Goal: Information Seeking & Learning: Compare options

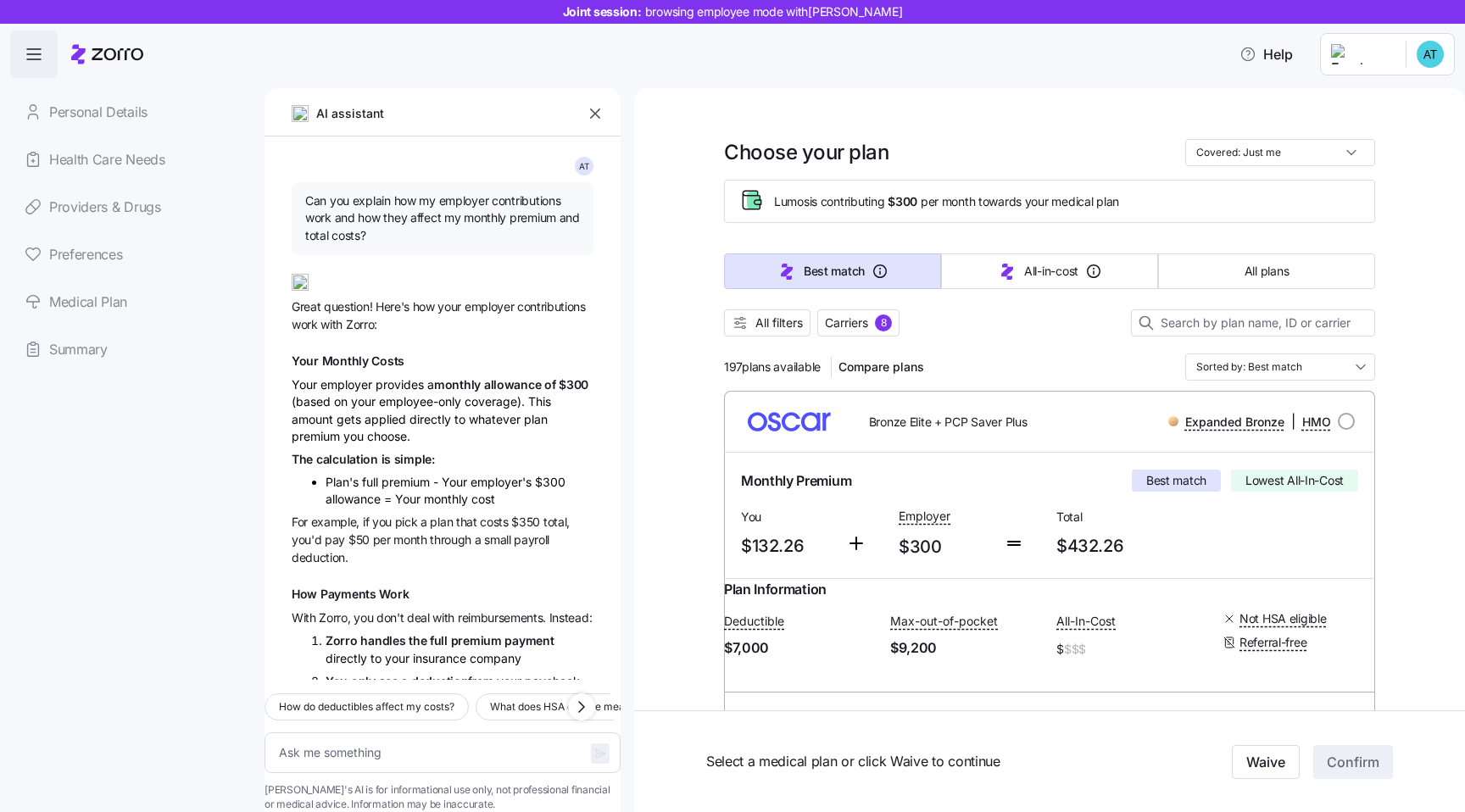
scroll to position [867, 0]
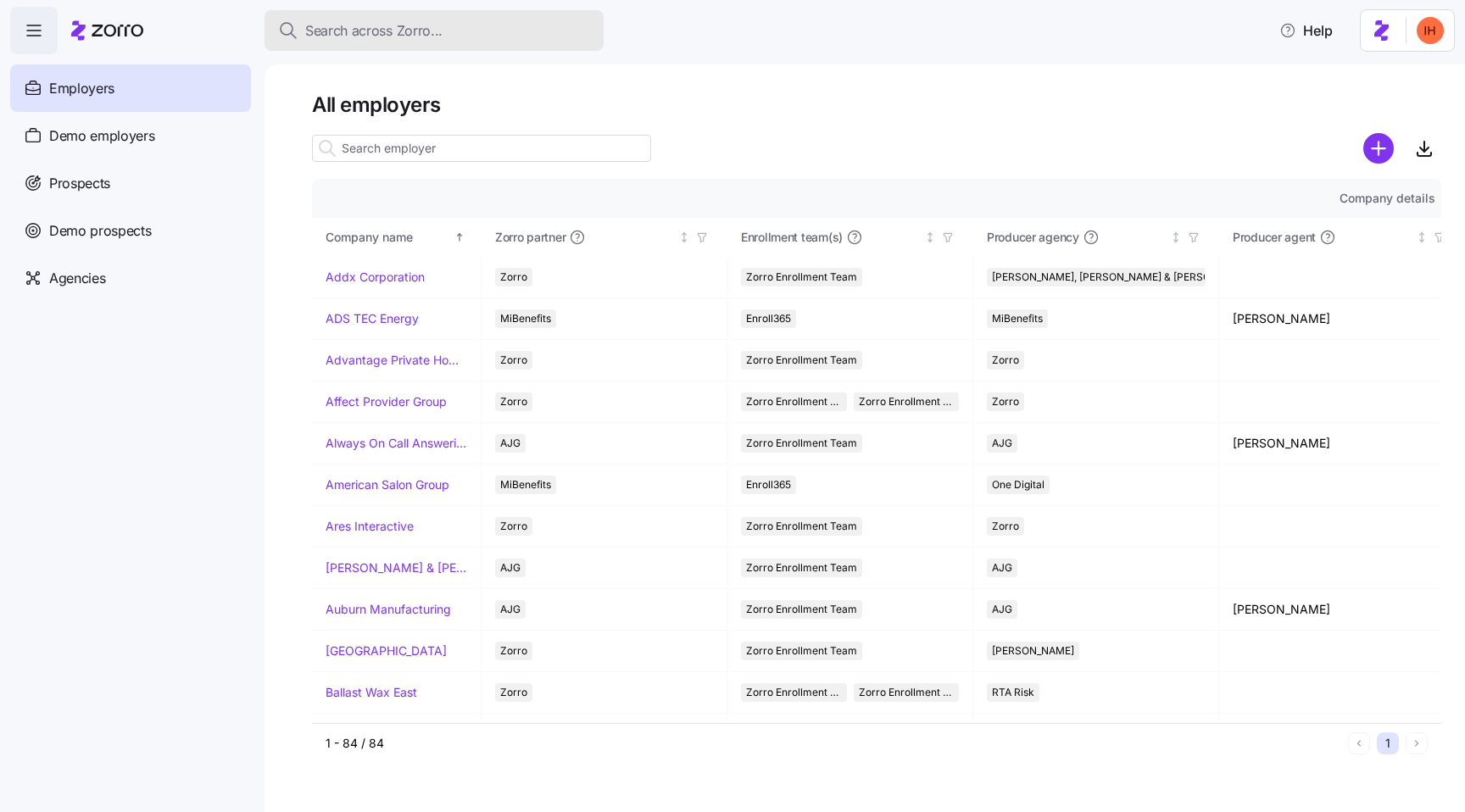
click at [336, 30] on span "Search across Zorro..." at bounding box center [374, 30] width 137 height 21
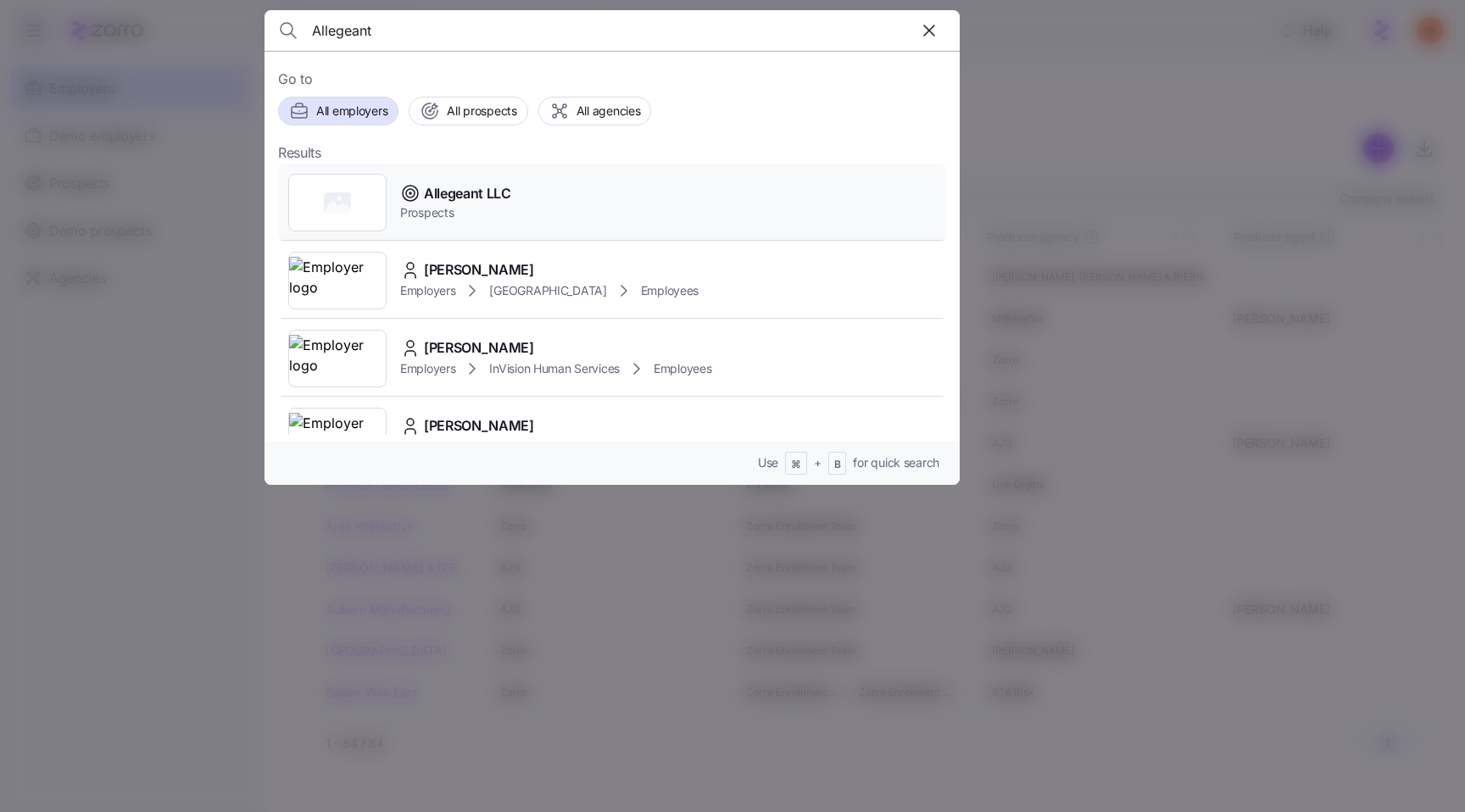
type input "Allegeant"
click at [465, 203] on span "Allegeant LLC" at bounding box center [468, 193] width 88 height 21
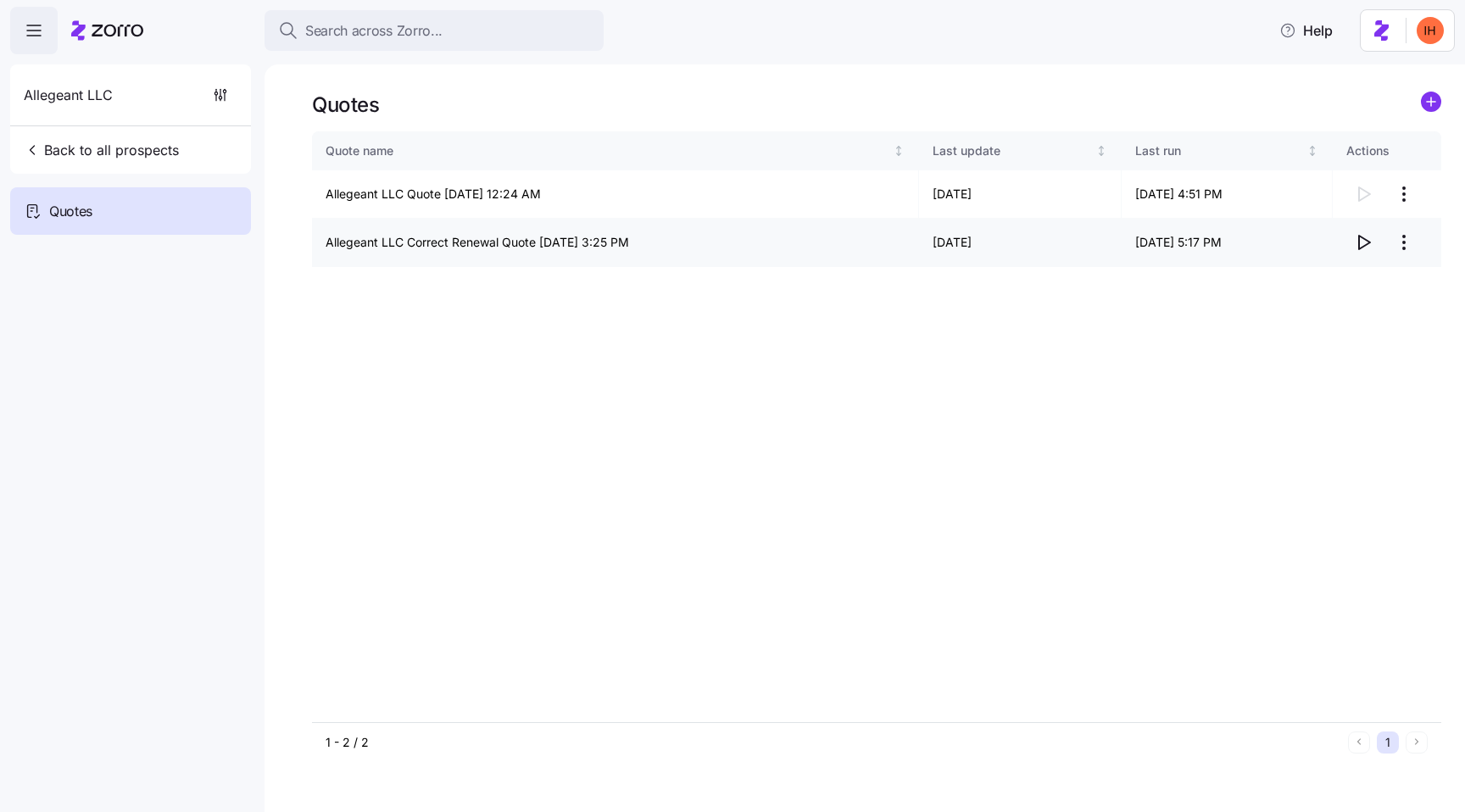
click at [1364, 248] on icon "button" at bounding box center [1362, 242] width 20 height 20
click at [1365, 245] on icon "button" at bounding box center [1362, 242] width 20 height 20
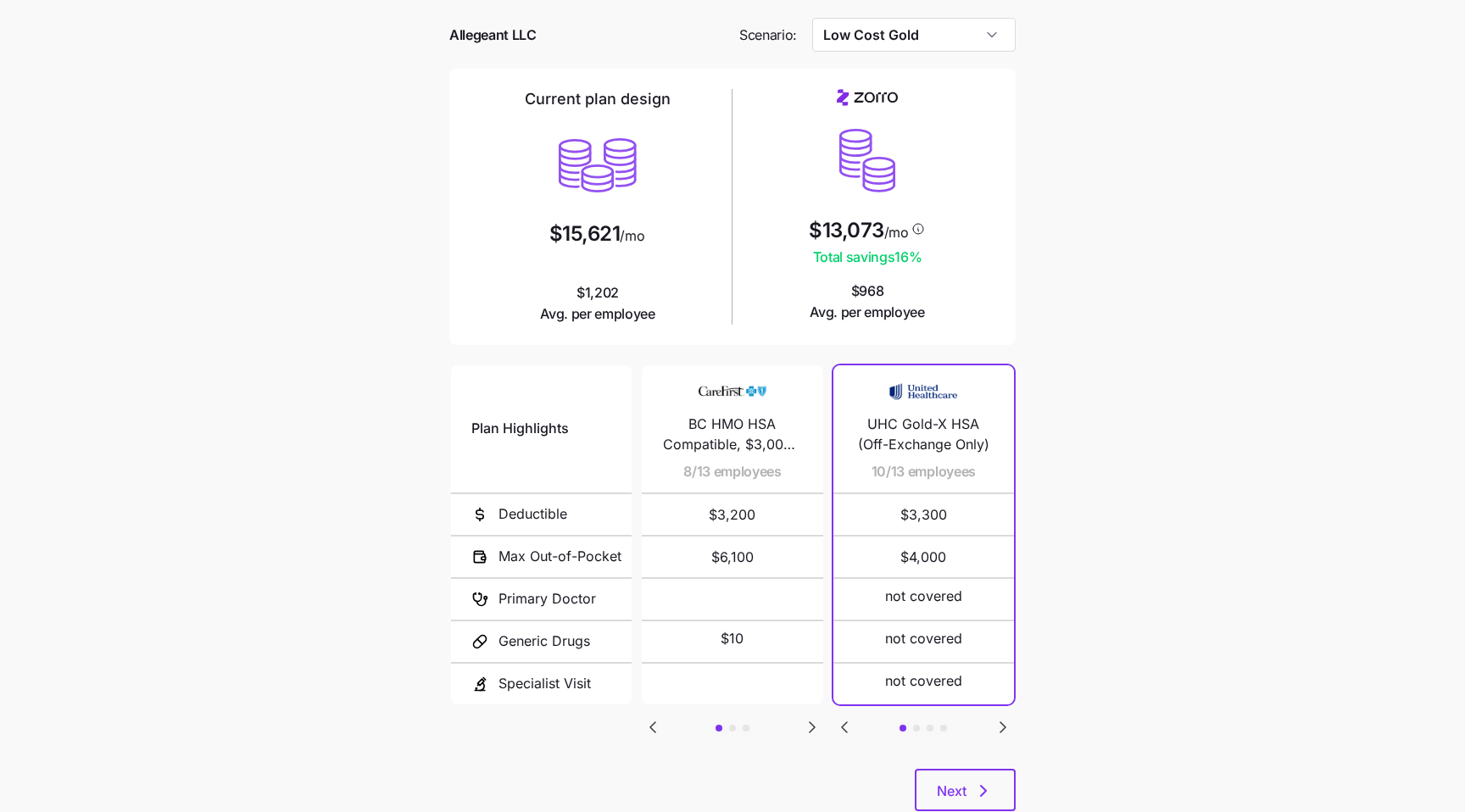
scroll to position [112, 0]
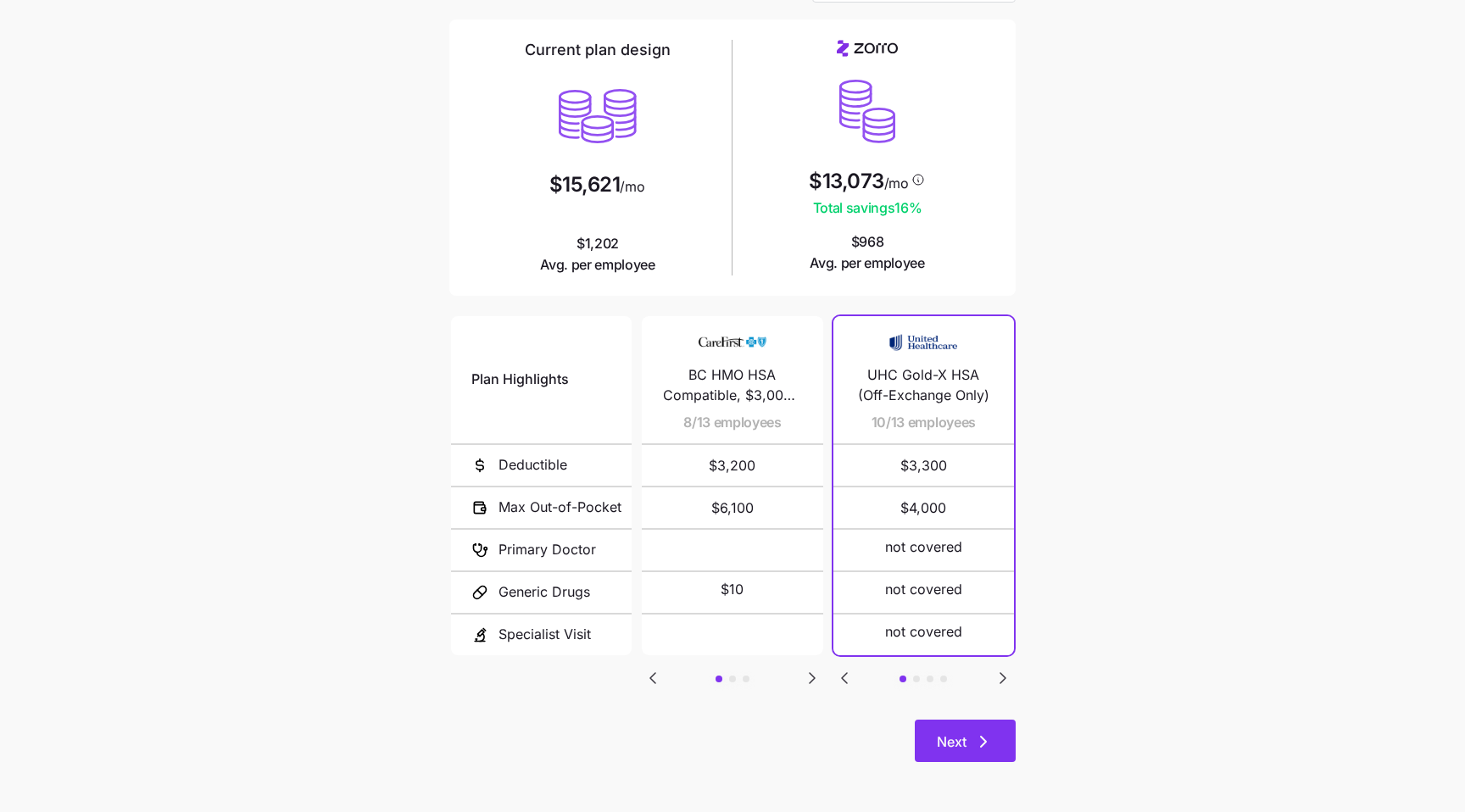
click at [985, 744] on icon "button" at bounding box center [983, 741] width 20 height 20
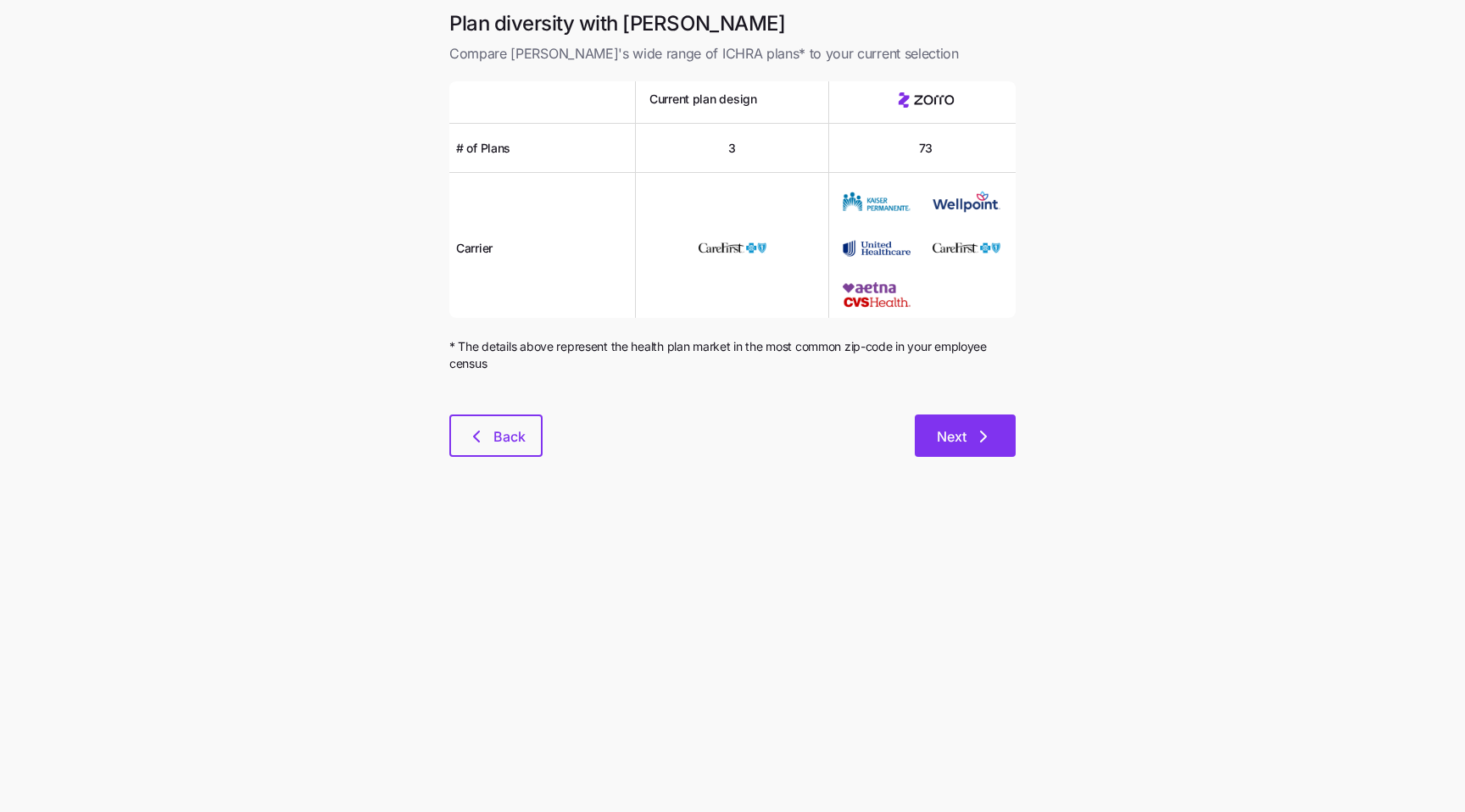
click at [971, 438] on span "Next" at bounding box center [966, 436] width 57 height 20
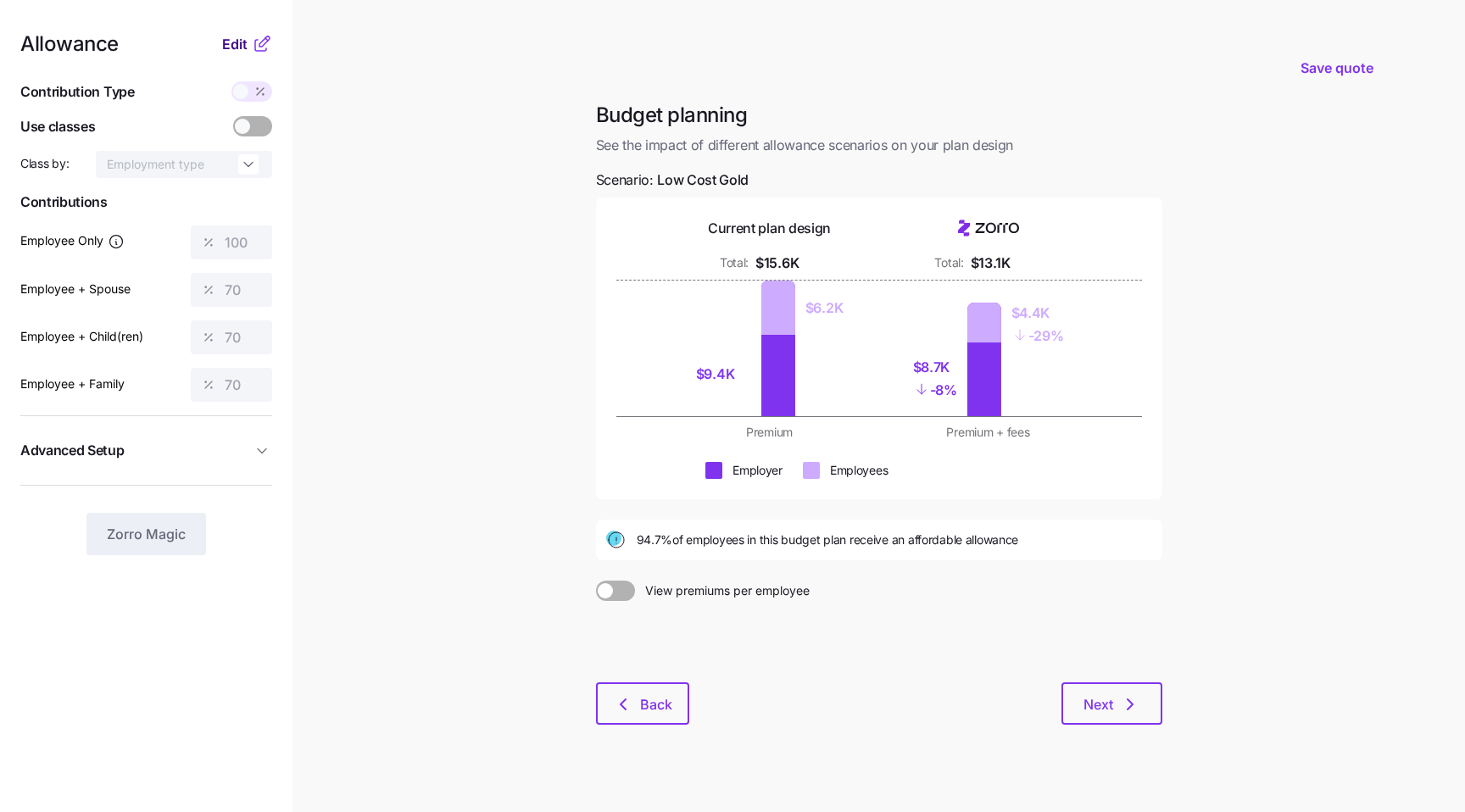
click at [234, 47] on span "Edit" at bounding box center [234, 44] width 26 height 20
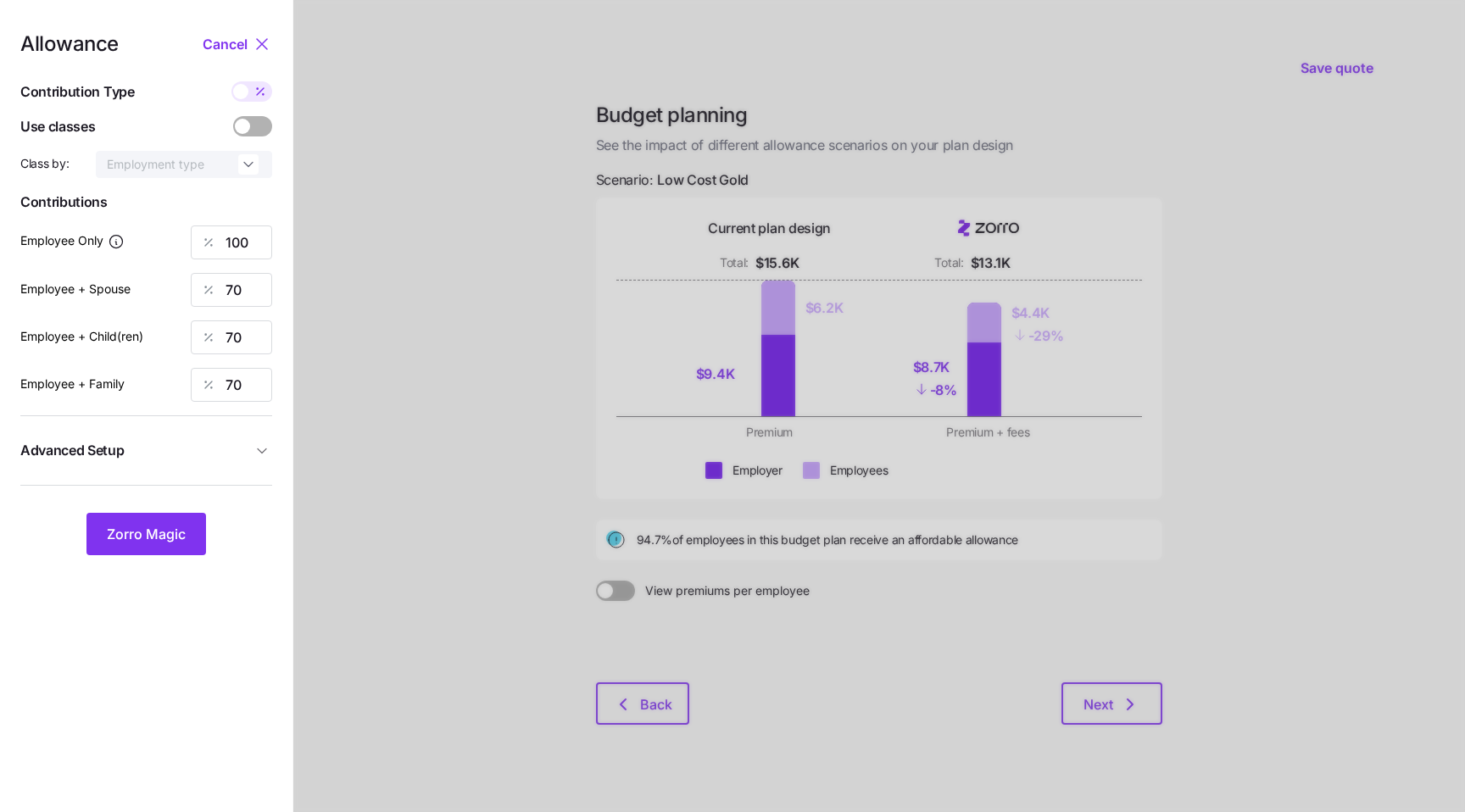
click at [249, 95] on span at bounding box center [260, 91] width 24 height 20
click at [232, 81] on input "checkbox" at bounding box center [232, 81] width 0 height 0
type input "592"
type input "829"
type input "660"
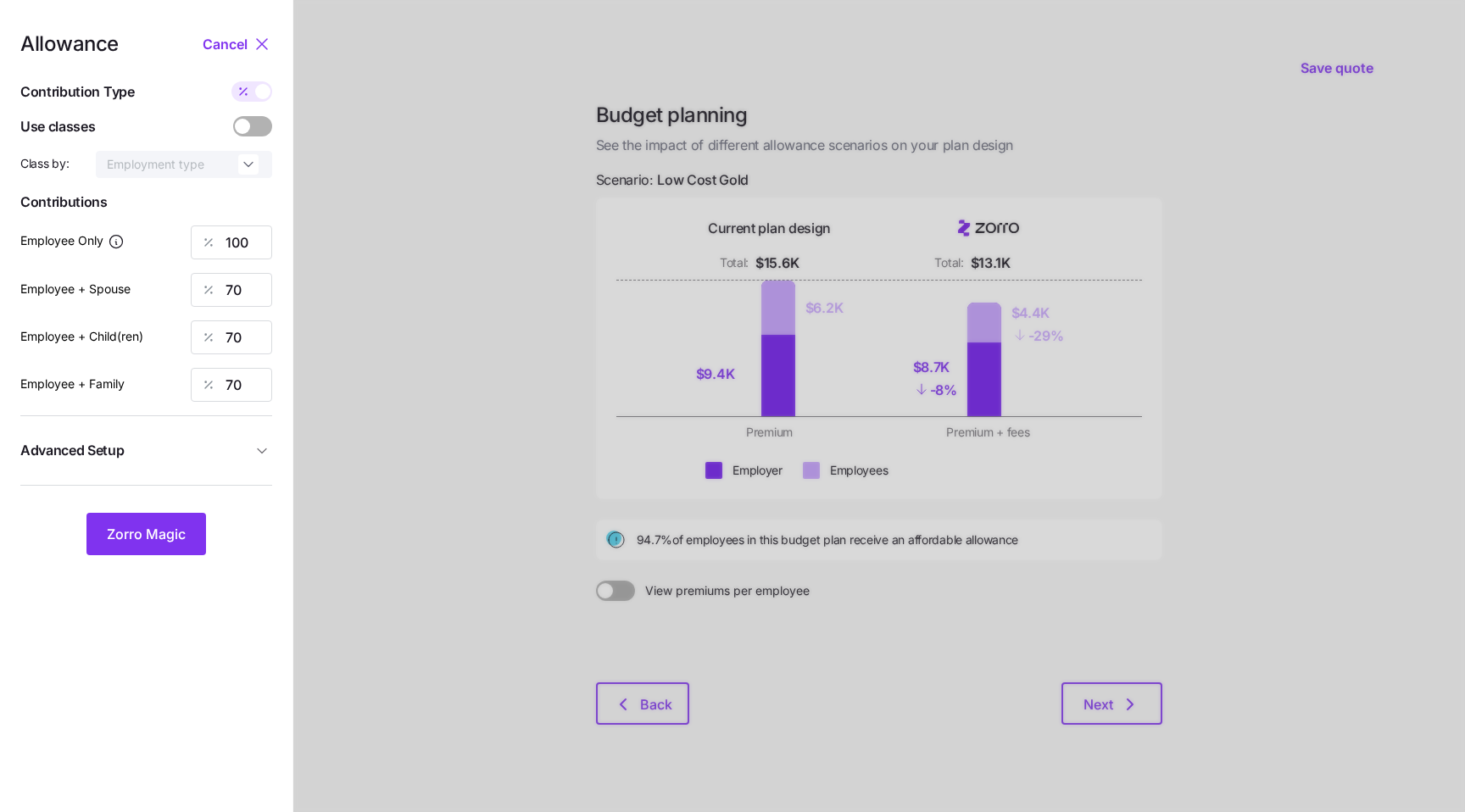
type input "1075"
click at [238, 254] on input "592" at bounding box center [231, 243] width 81 height 34
type input "600"
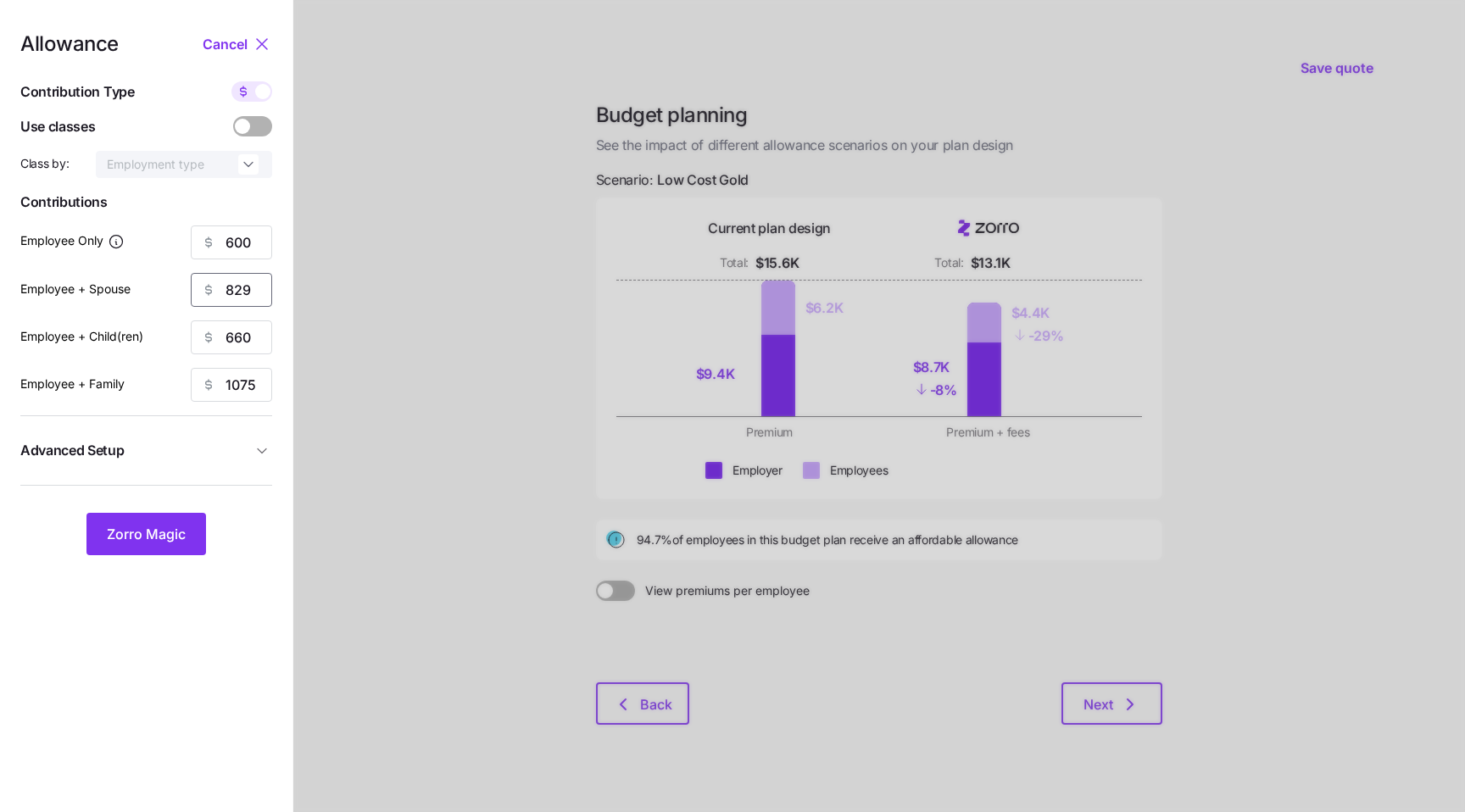
click at [238, 295] on input "829" at bounding box center [231, 290] width 81 height 34
type input "0"
click at [249, 332] on input "660" at bounding box center [231, 337] width 81 height 34
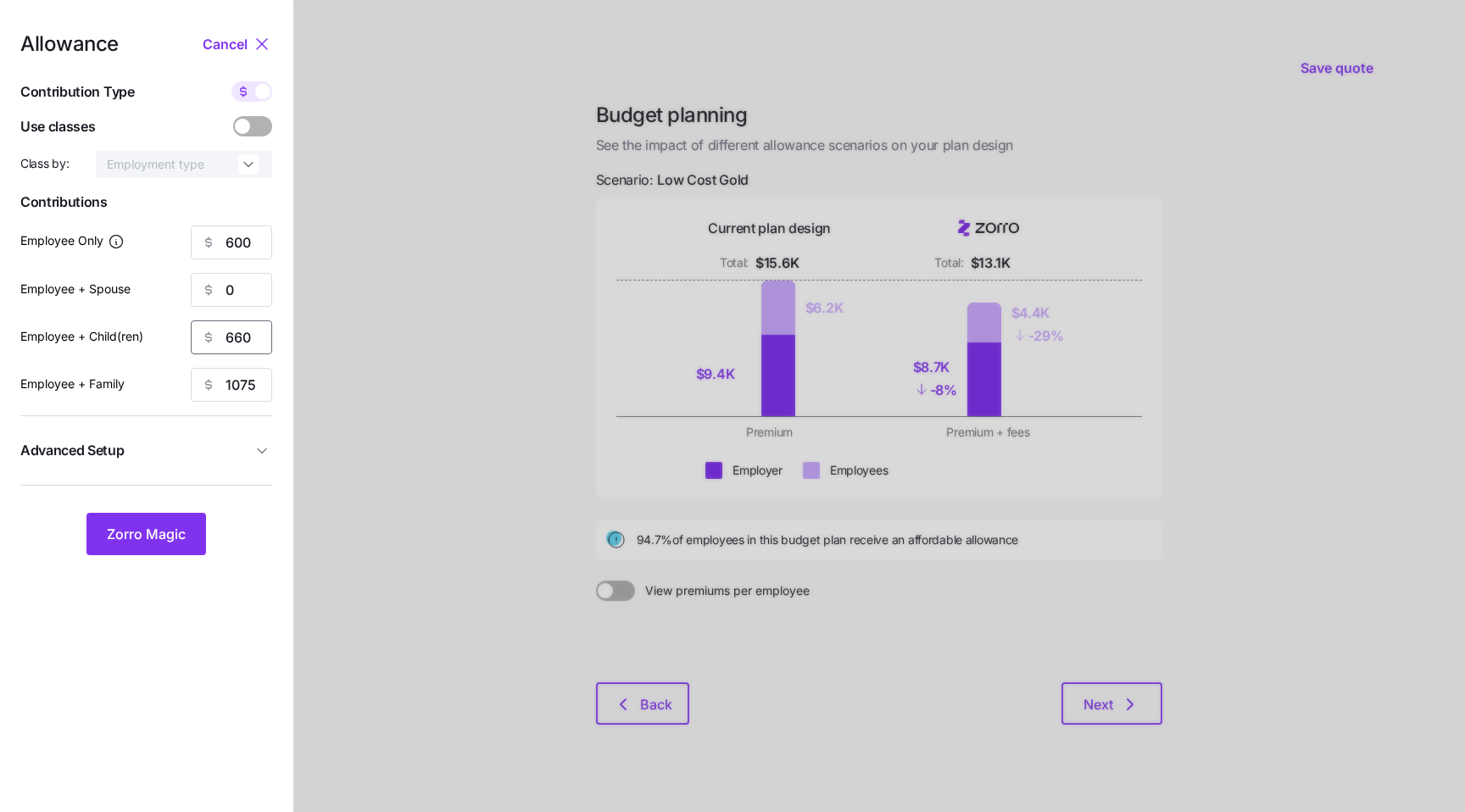
click at [249, 332] on input "660" at bounding box center [231, 337] width 81 height 34
type input "0"
click at [249, 380] on input "1075" at bounding box center [231, 385] width 81 height 34
type input "0"
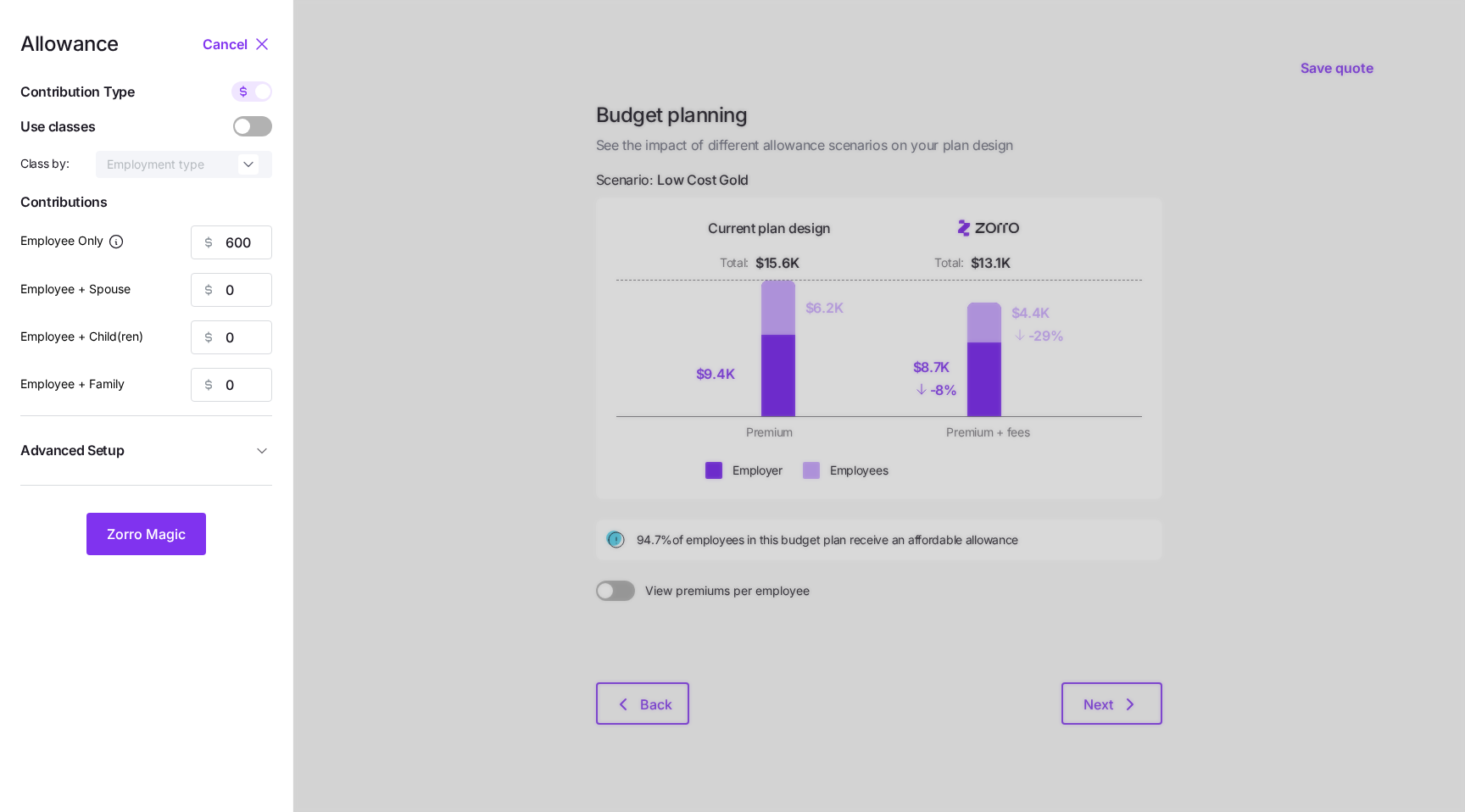
click at [279, 507] on nav "Allowance Cancel Contribution Type Use classes Class by: Employment type Contri…" at bounding box center [146, 416] width 293 height 833
click at [179, 540] on span "Zorro Magic" at bounding box center [146, 534] width 79 height 20
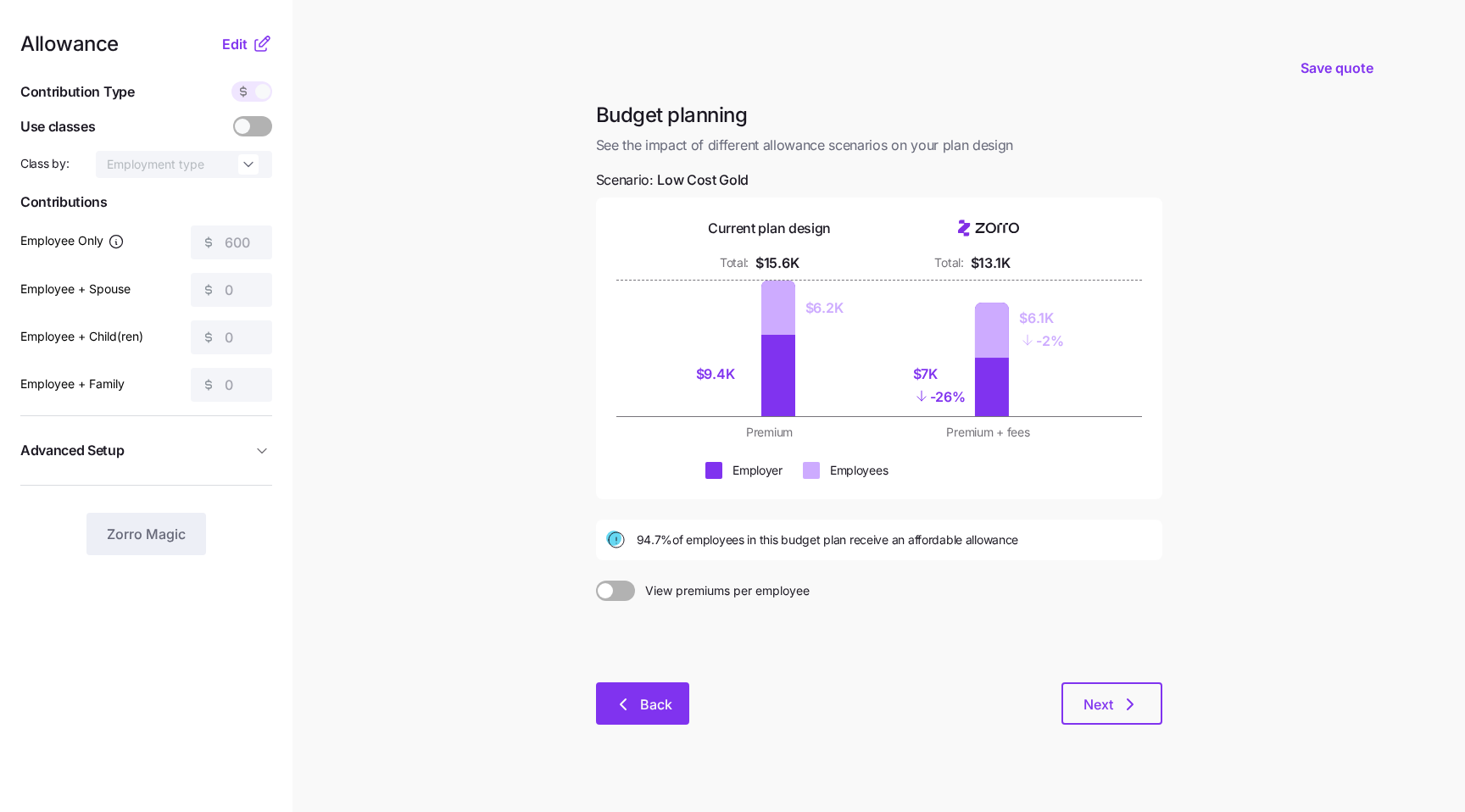
click at [640, 702] on span "Back" at bounding box center [656, 703] width 32 height 20
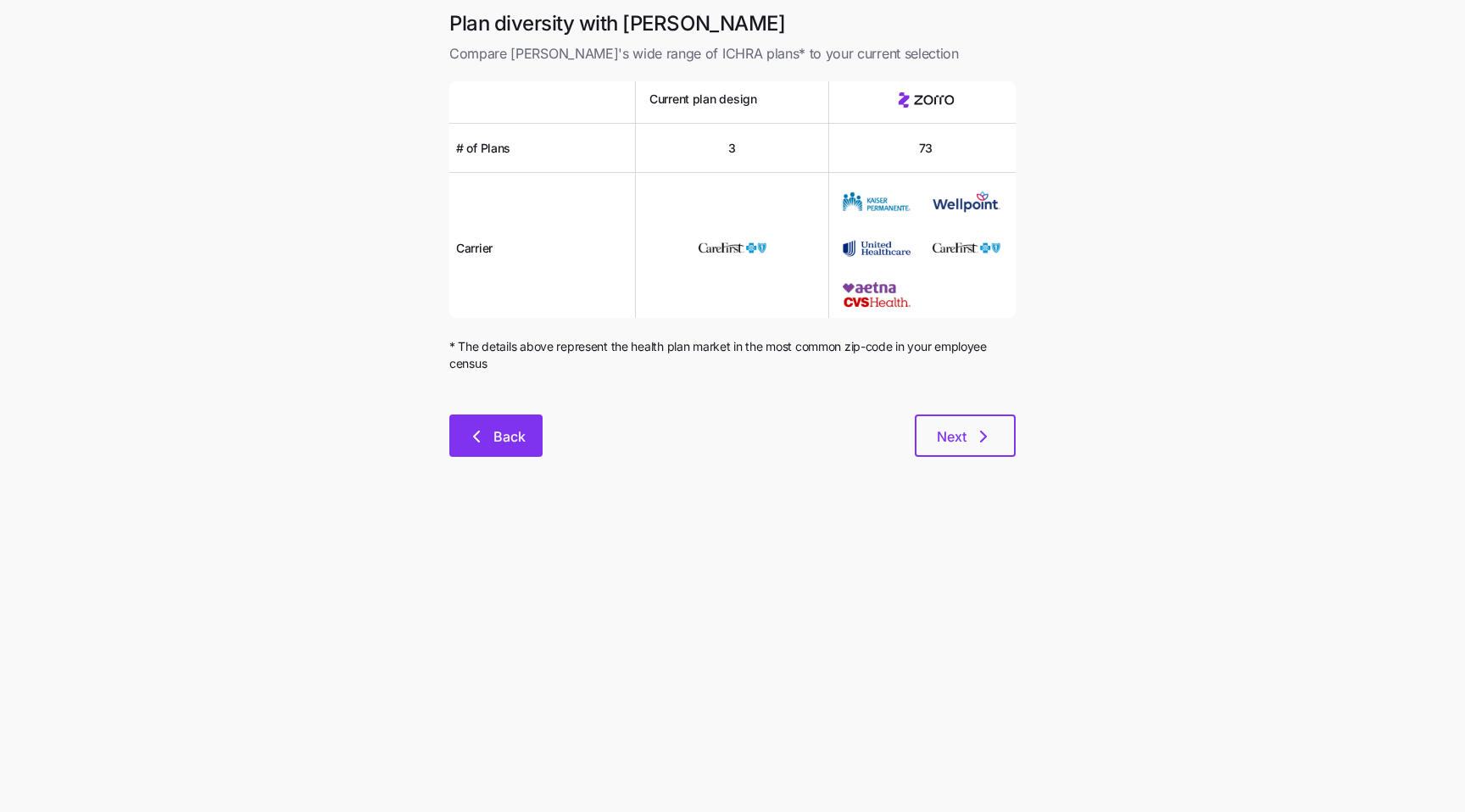
click at [466, 435] on icon "button" at bounding box center [476, 436] width 20 height 20
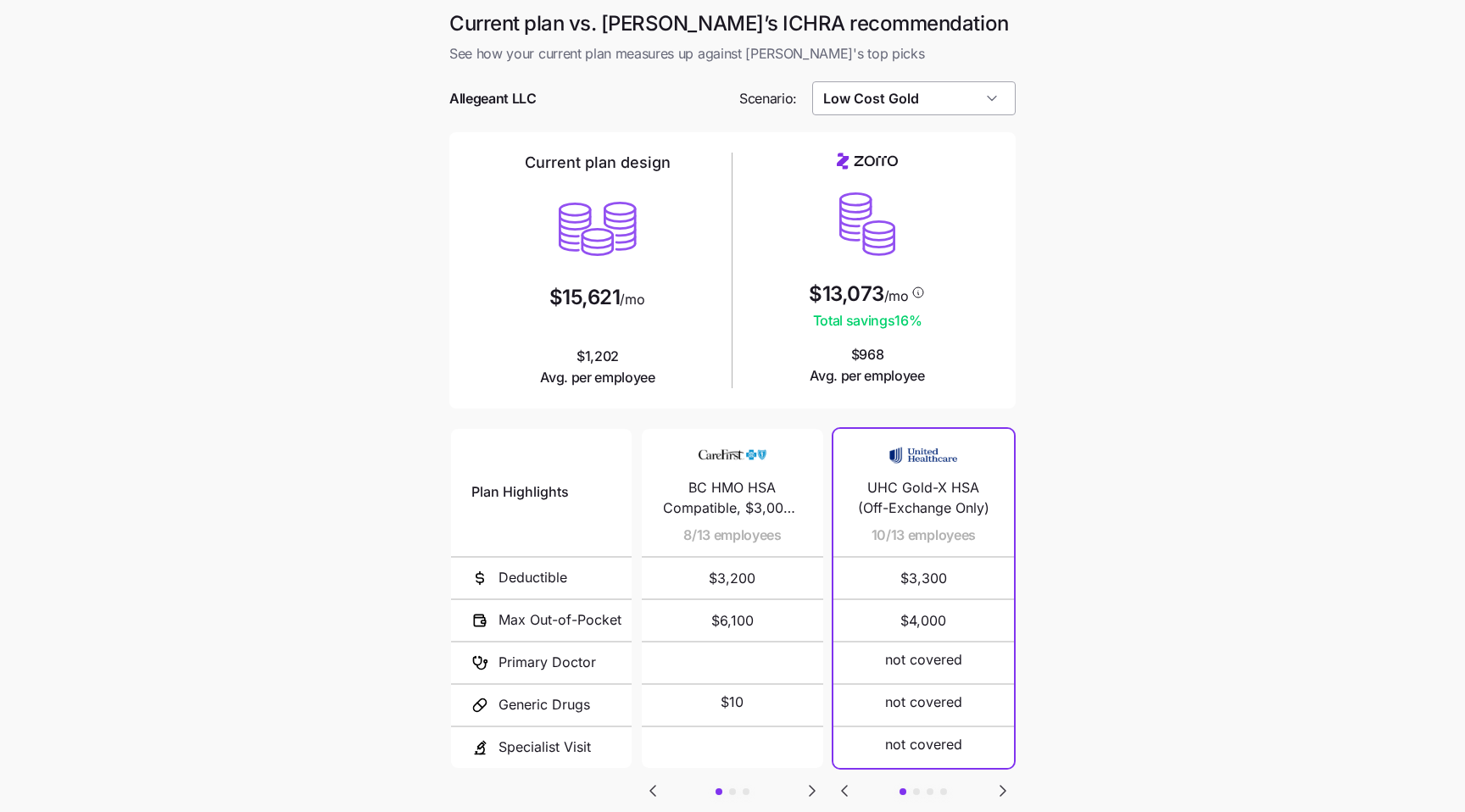
click at [840, 107] on input "Low Cost Gold" at bounding box center [914, 98] width 204 height 34
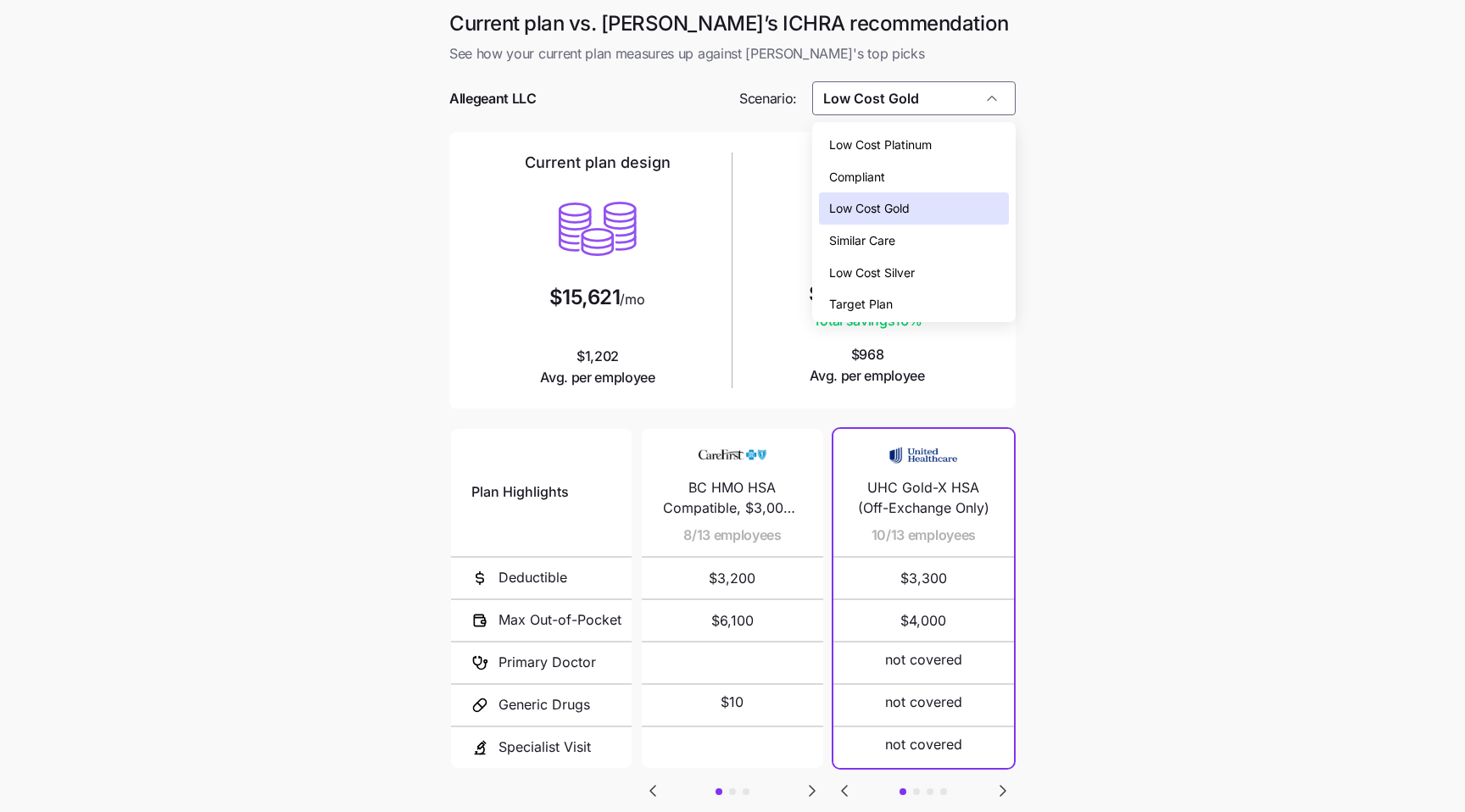
click at [885, 290] on div "Target Plan" at bounding box center [914, 304] width 191 height 32
type input "Target Plan"
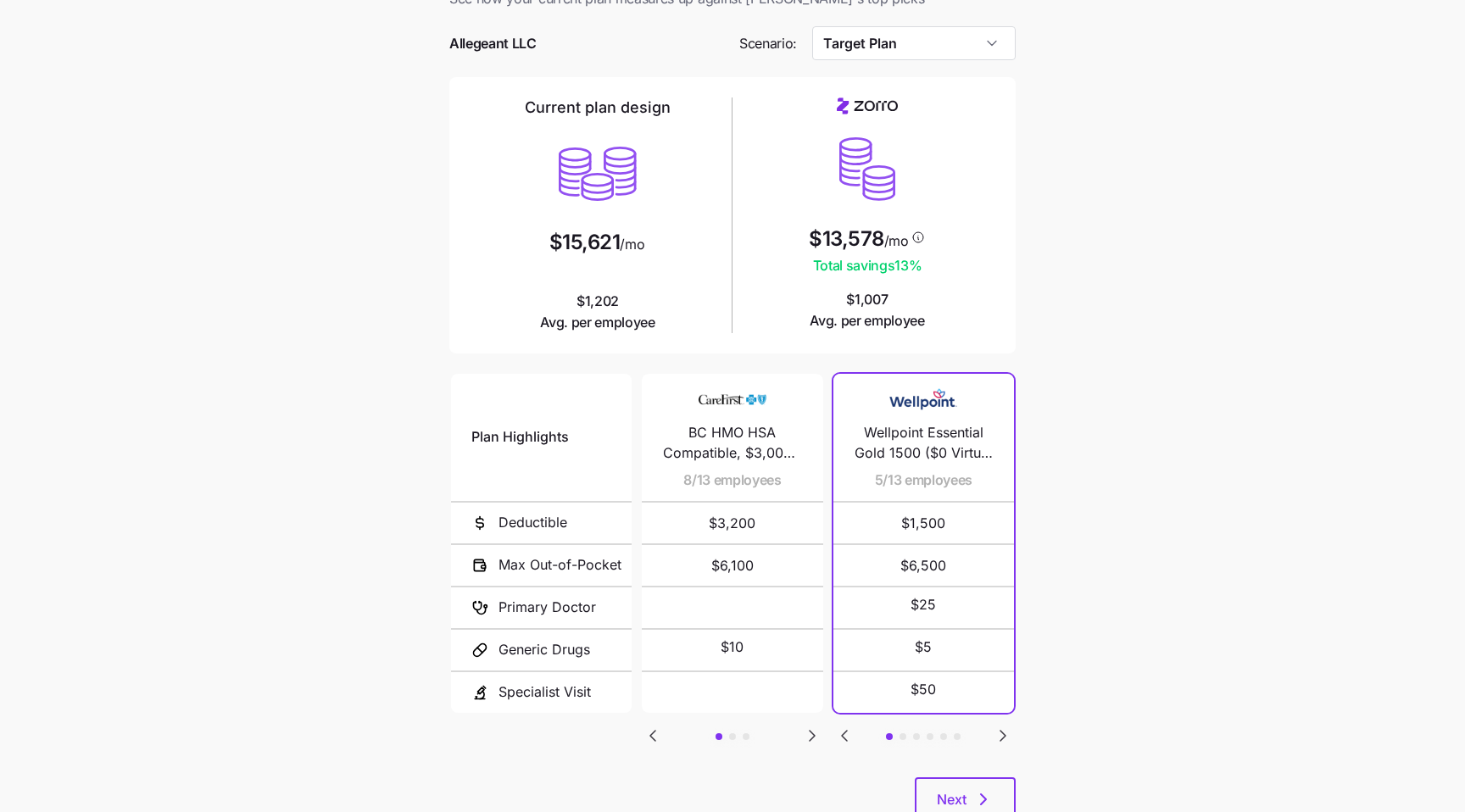
scroll to position [112, 0]
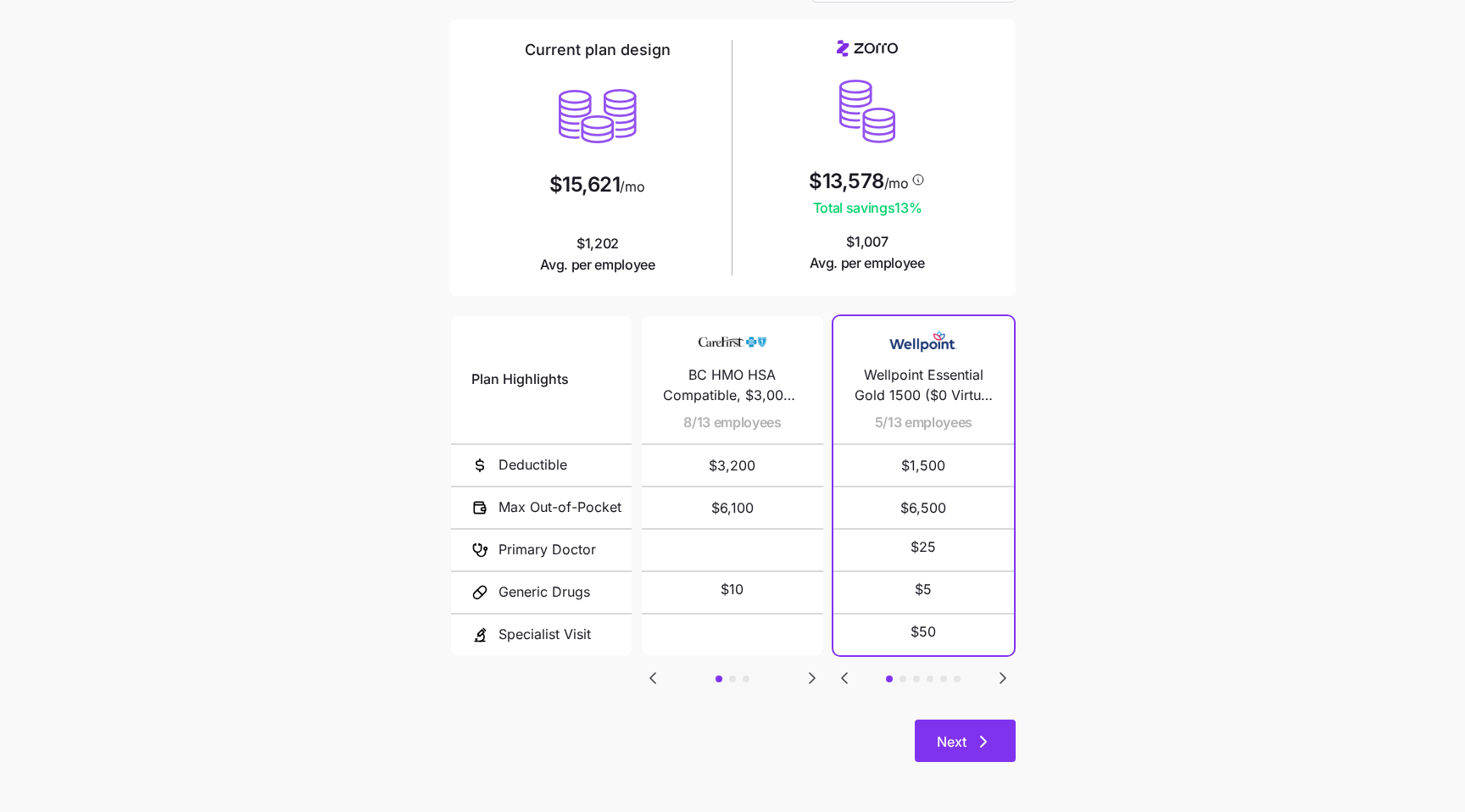
click at [969, 745] on span "Next" at bounding box center [966, 741] width 57 height 20
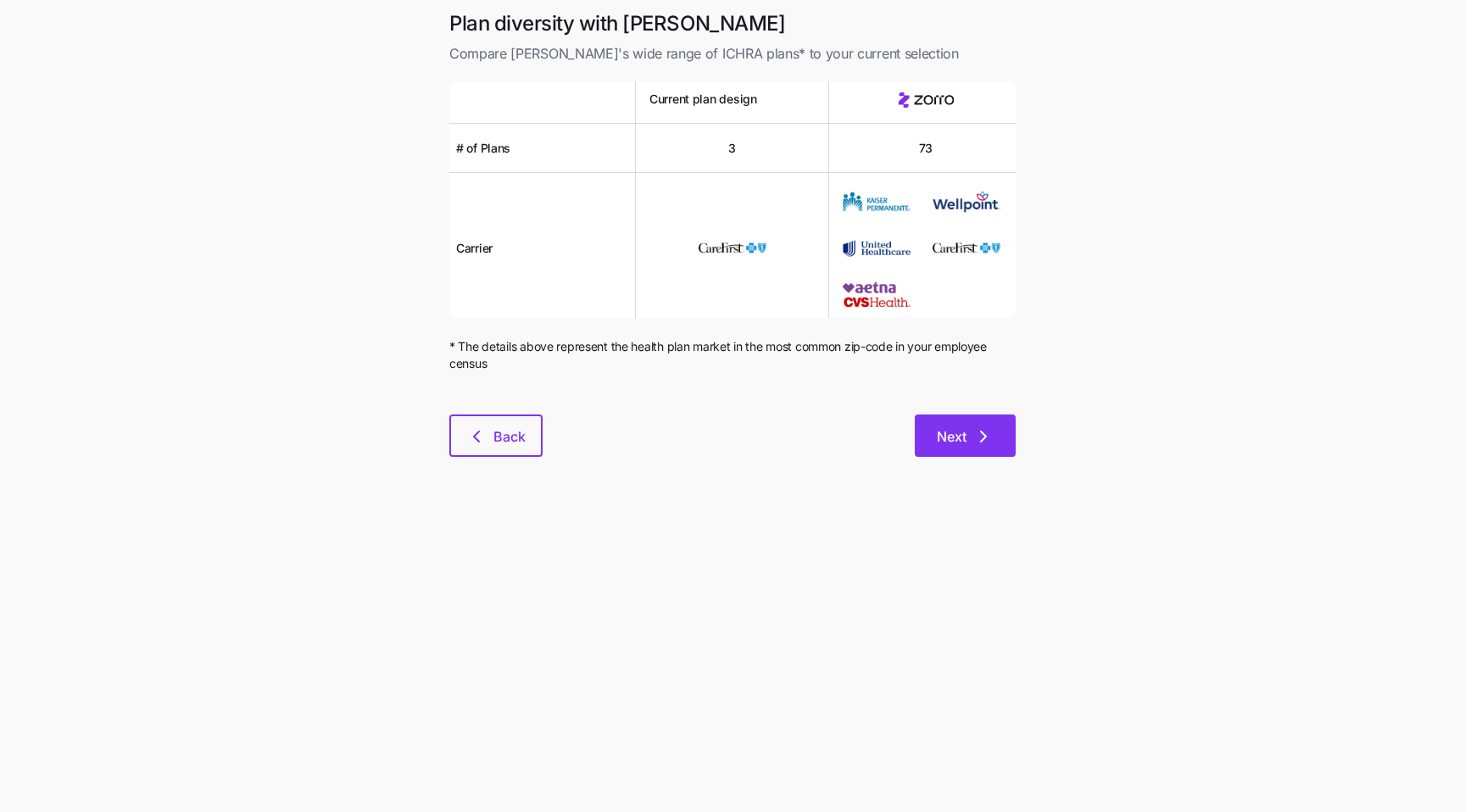
click at [972, 433] on span "Next" at bounding box center [966, 436] width 57 height 20
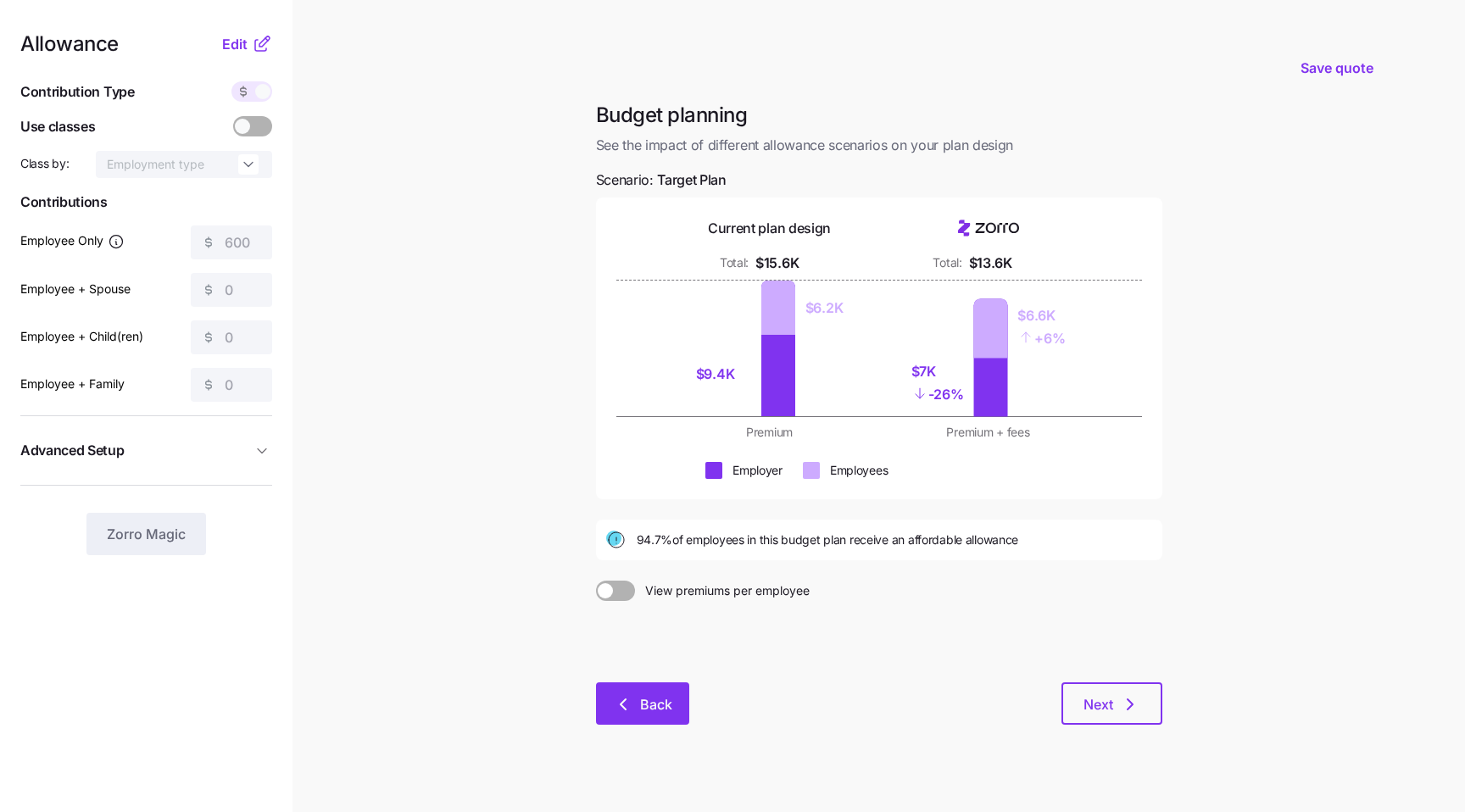
click at [646, 697] on span "Back" at bounding box center [656, 703] width 32 height 20
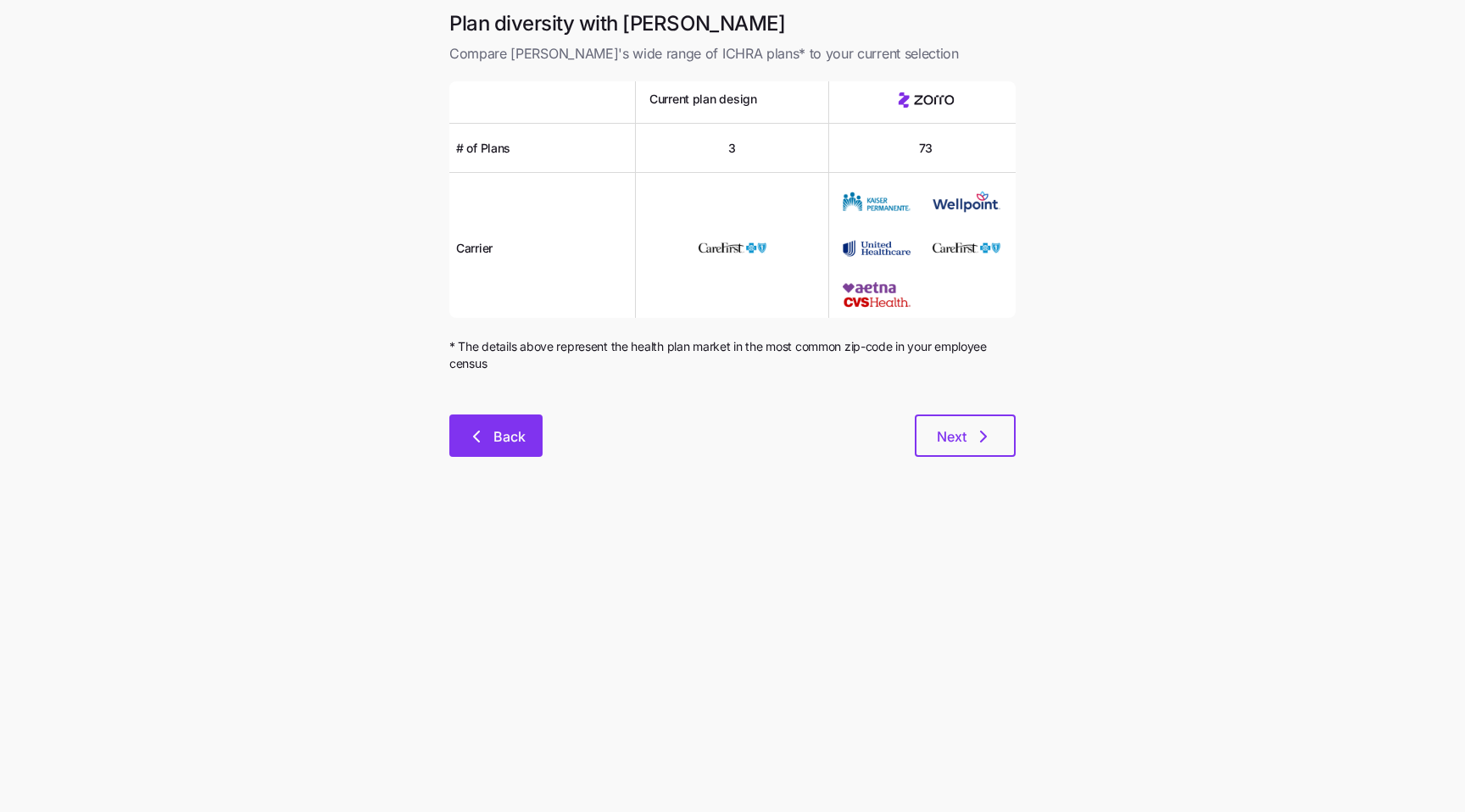
click at [513, 454] on button "Back" at bounding box center [496, 436] width 93 height 42
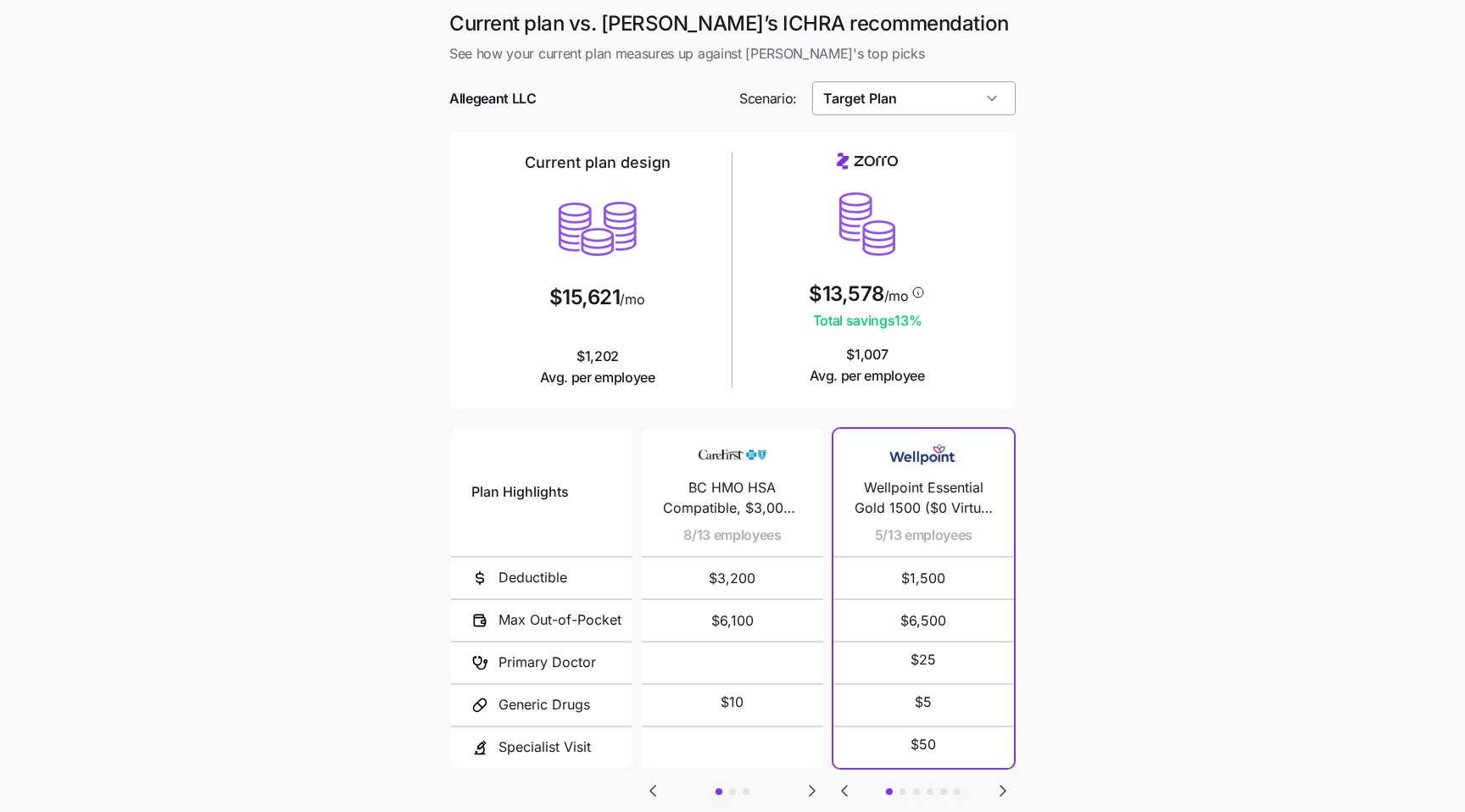
click at [884, 109] on input "Target Plan" at bounding box center [914, 98] width 204 height 34
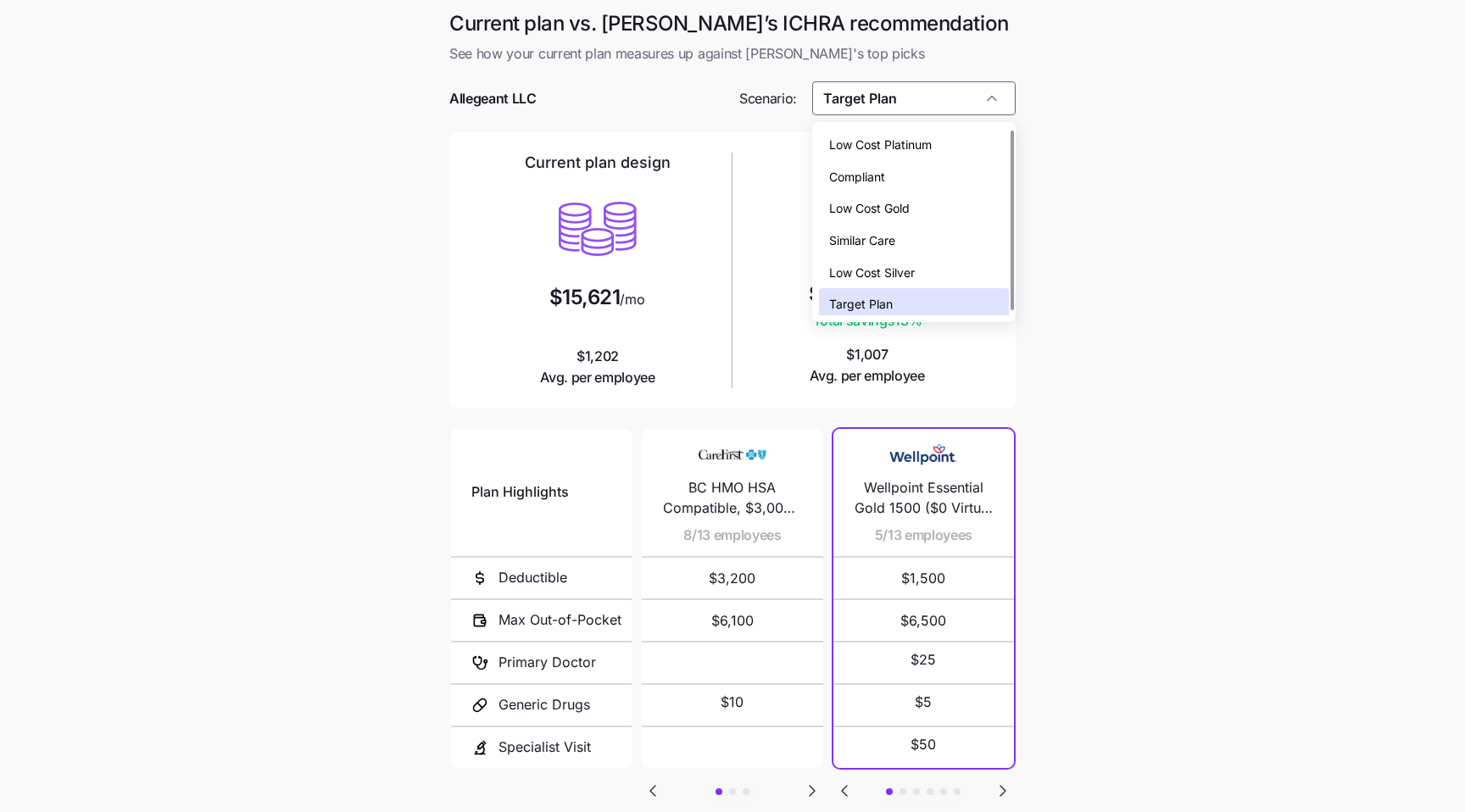
scroll to position [5, 0]
click at [931, 173] on div "Compliant" at bounding box center [914, 173] width 191 height 32
type input "Compliant"
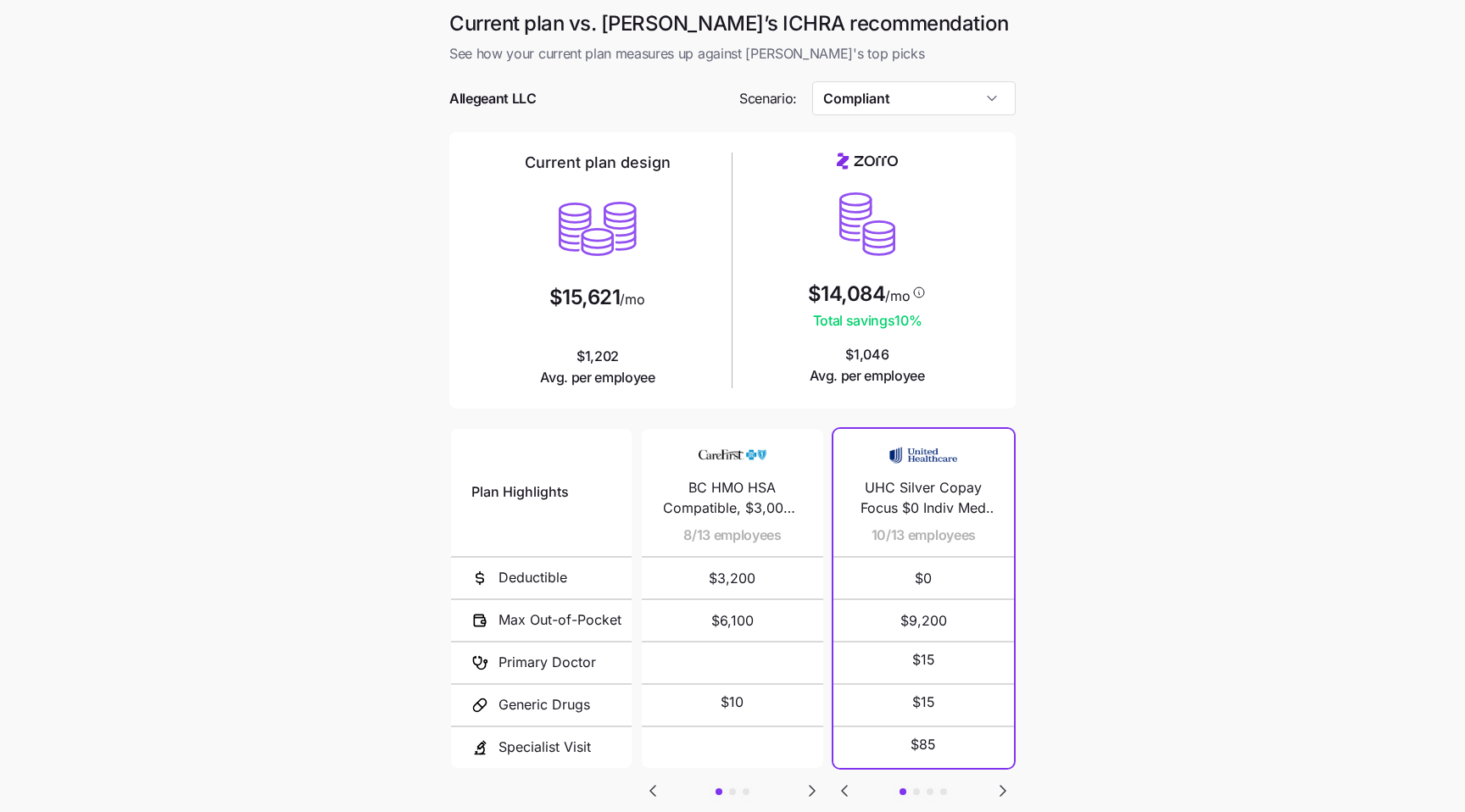
scroll to position [112, 0]
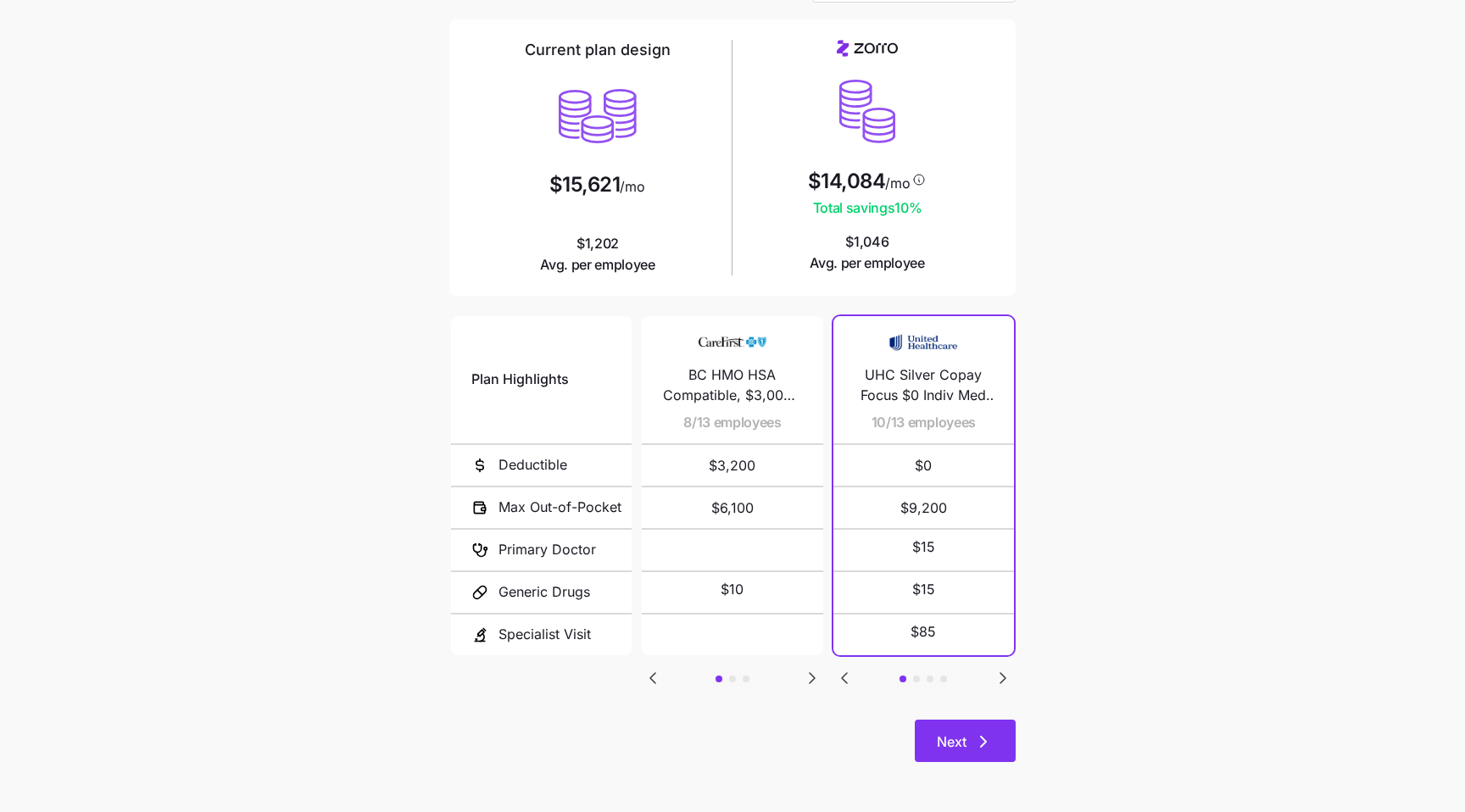
click at [954, 745] on span "Next" at bounding box center [951, 741] width 30 height 20
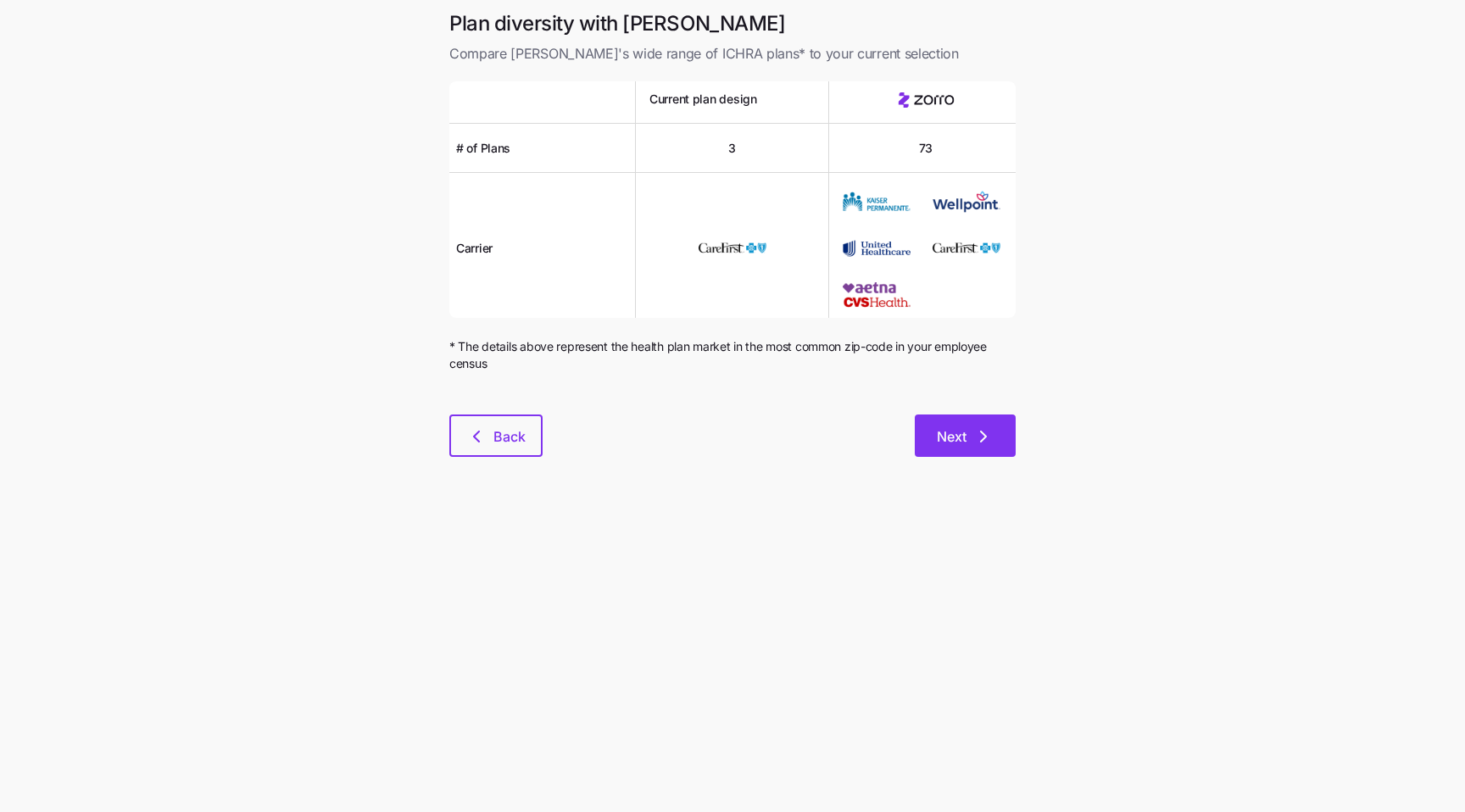
click at [969, 422] on button "Next" at bounding box center [966, 436] width 101 height 42
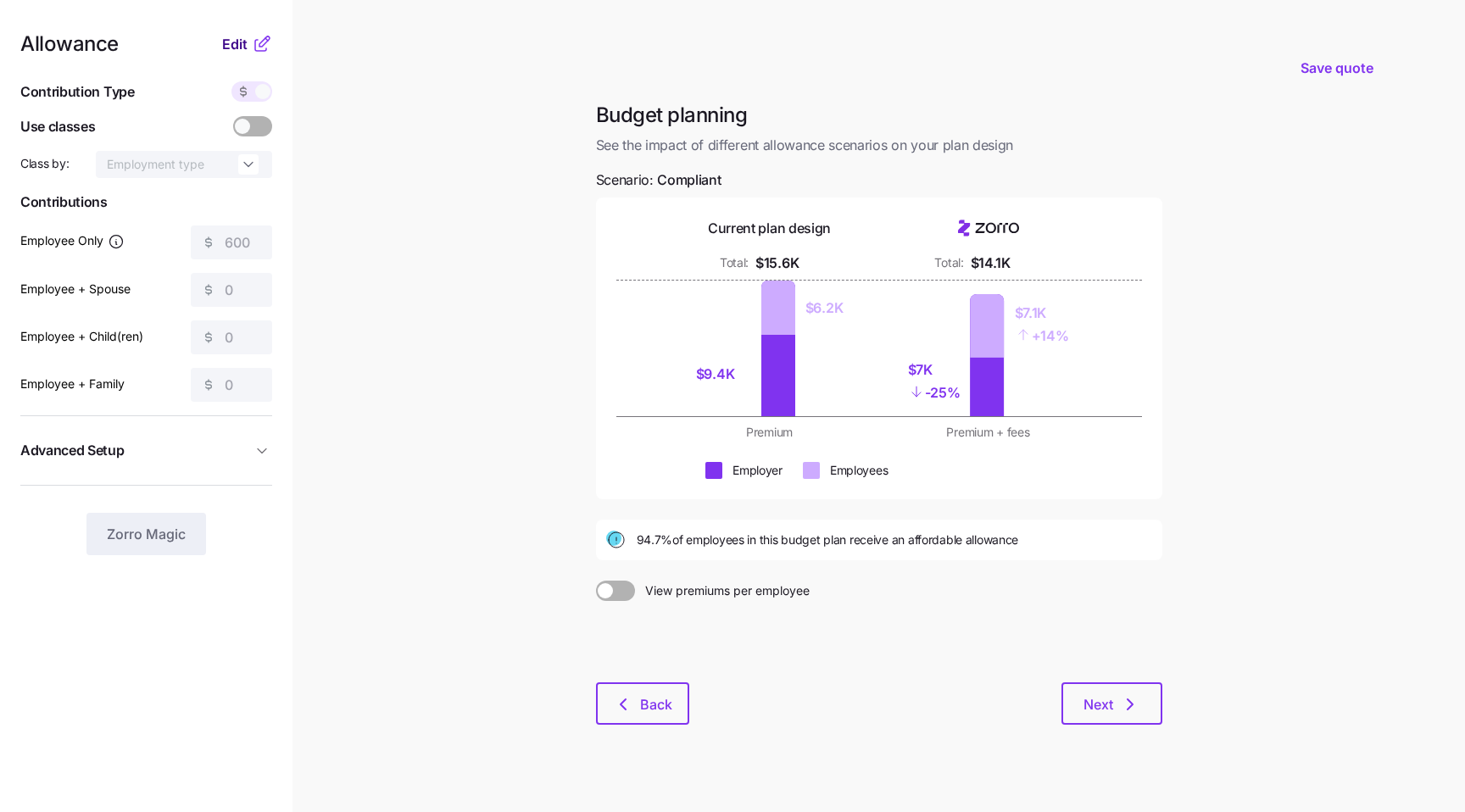
click at [233, 46] on span "Edit" at bounding box center [234, 44] width 26 height 20
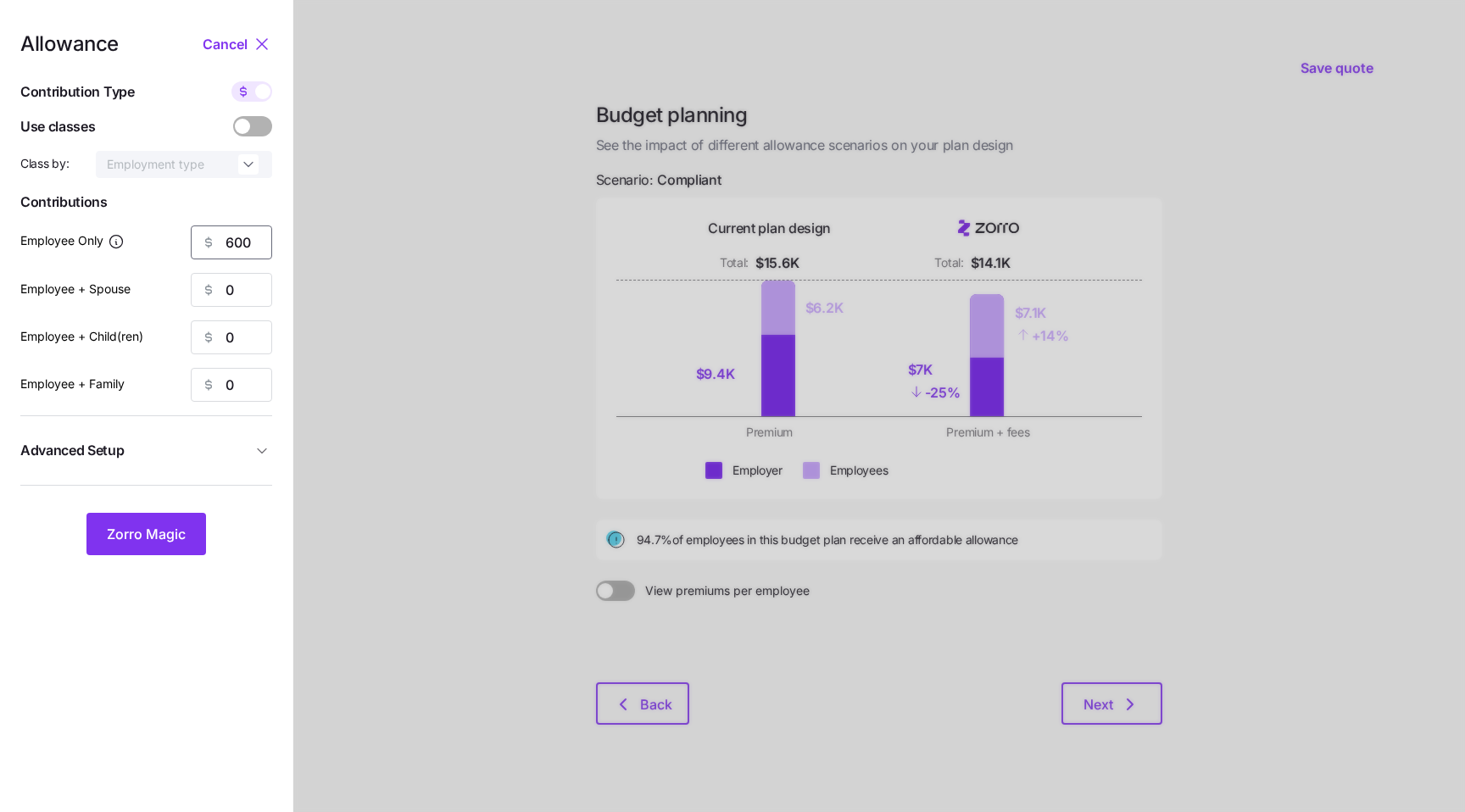
click at [232, 239] on input "600" at bounding box center [231, 243] width 81 height 34
click at [149, 531] on span "Zorro Magic" at bounding box center [146, 534] width 79 height 20
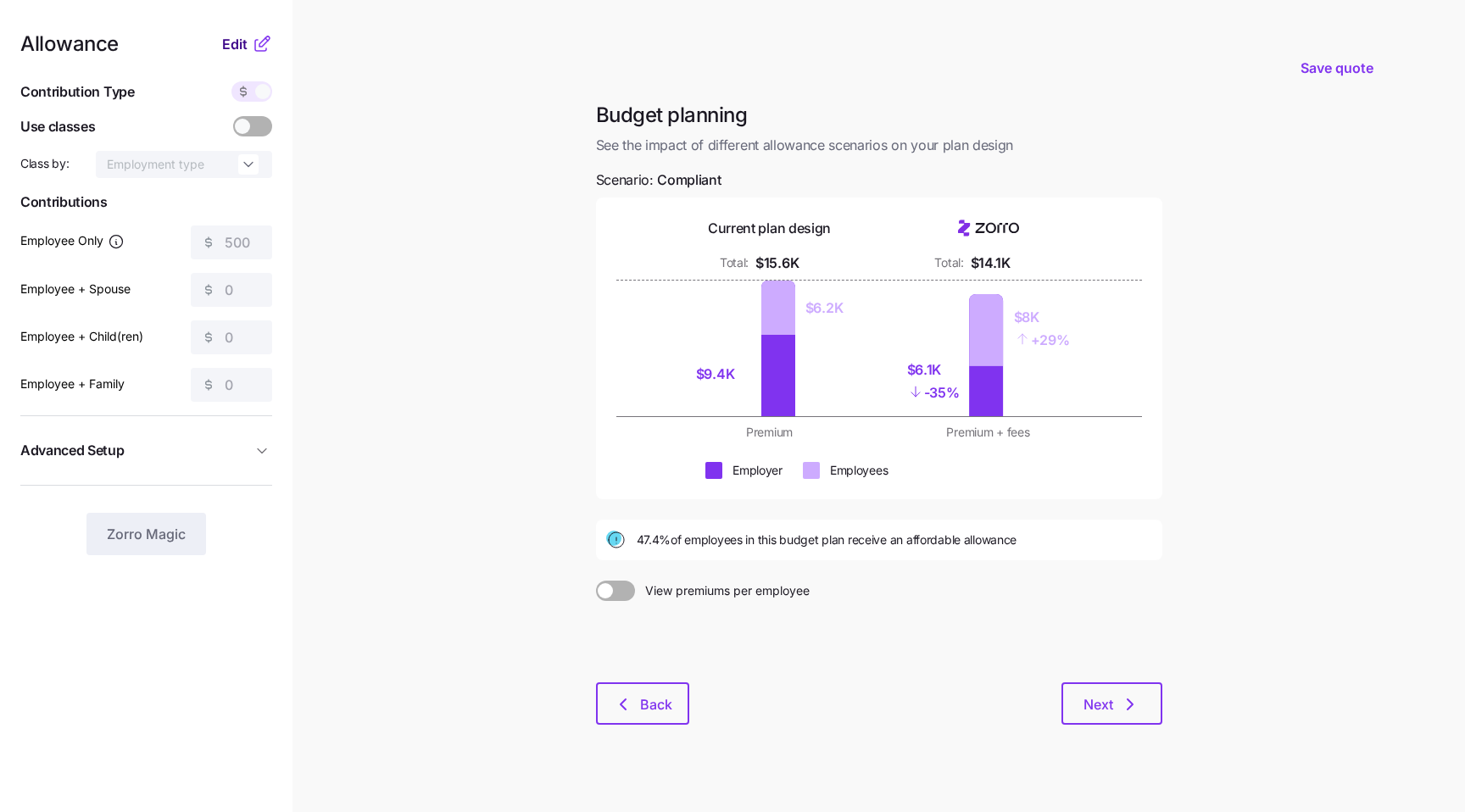
click at [236, 42] on span "Edit" at bounding box center [234, 44] width 26 height 20
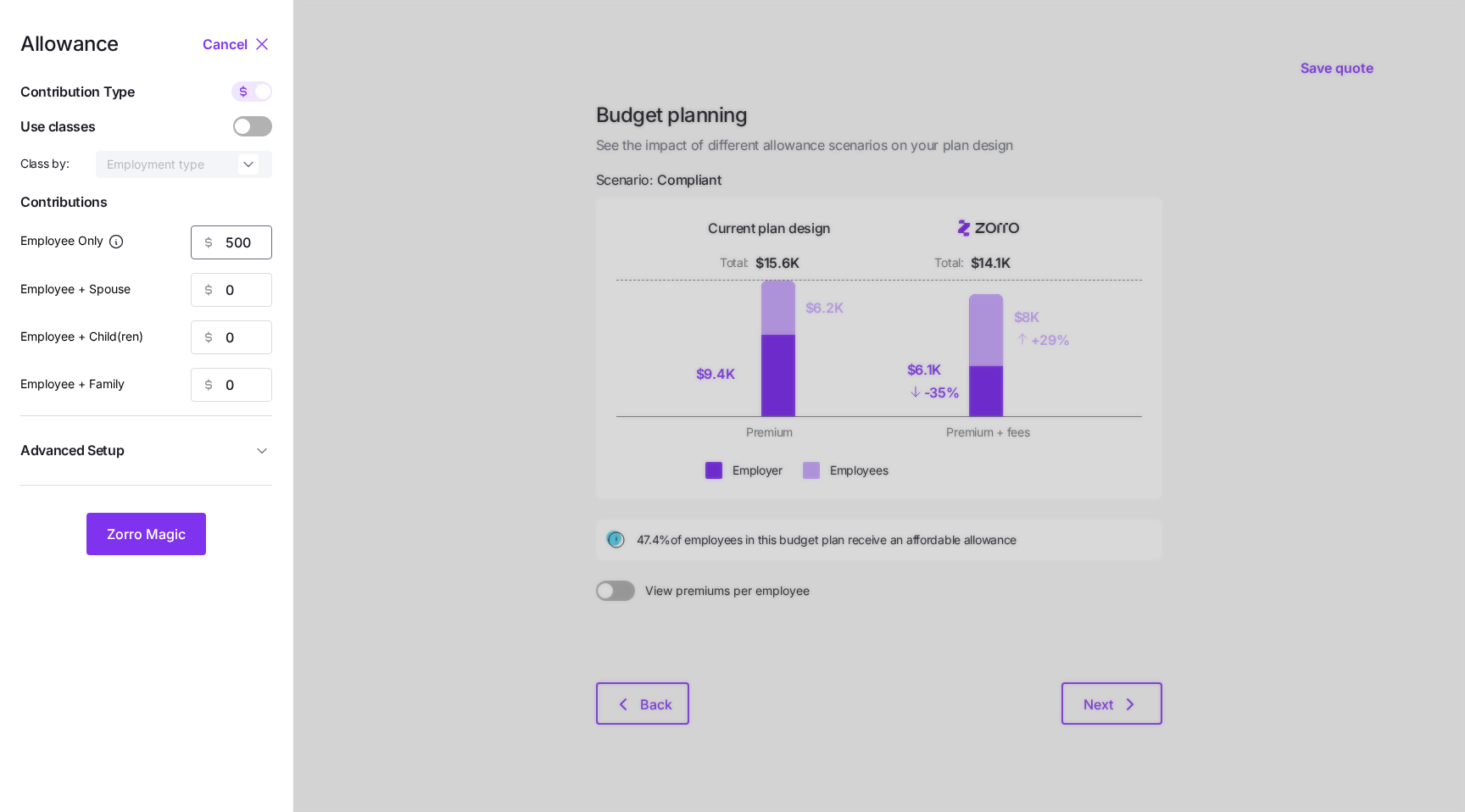
click at [232, 247] on input "500" at bounding box center [231, 243] width 81 height 34
click at [127, 531] on span "Zorro Magic" at bounding box center [146, 534] width 79 height 20
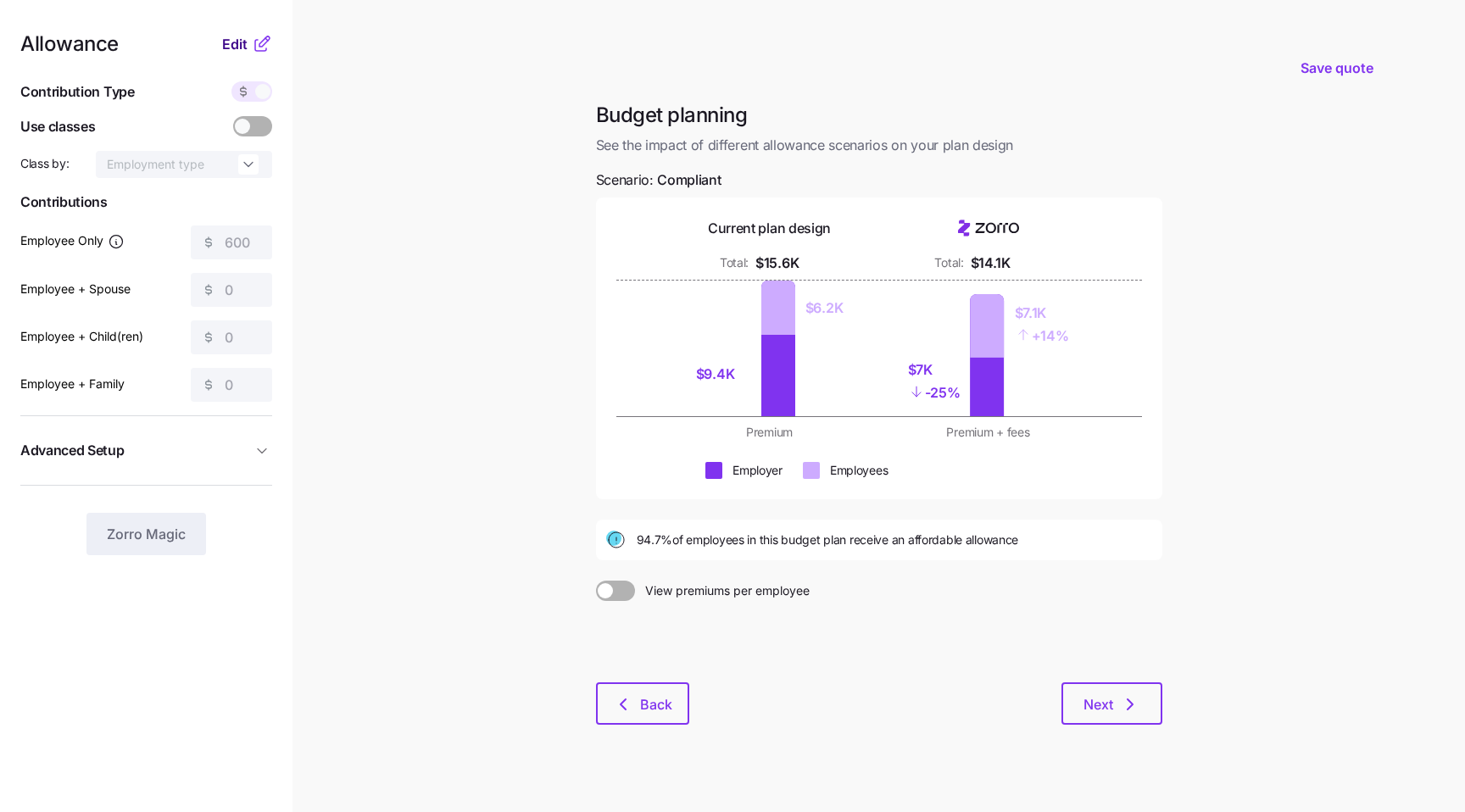
click at [243, 51] on span "Edit" at bounding box center [234, 44] width 26 height 20
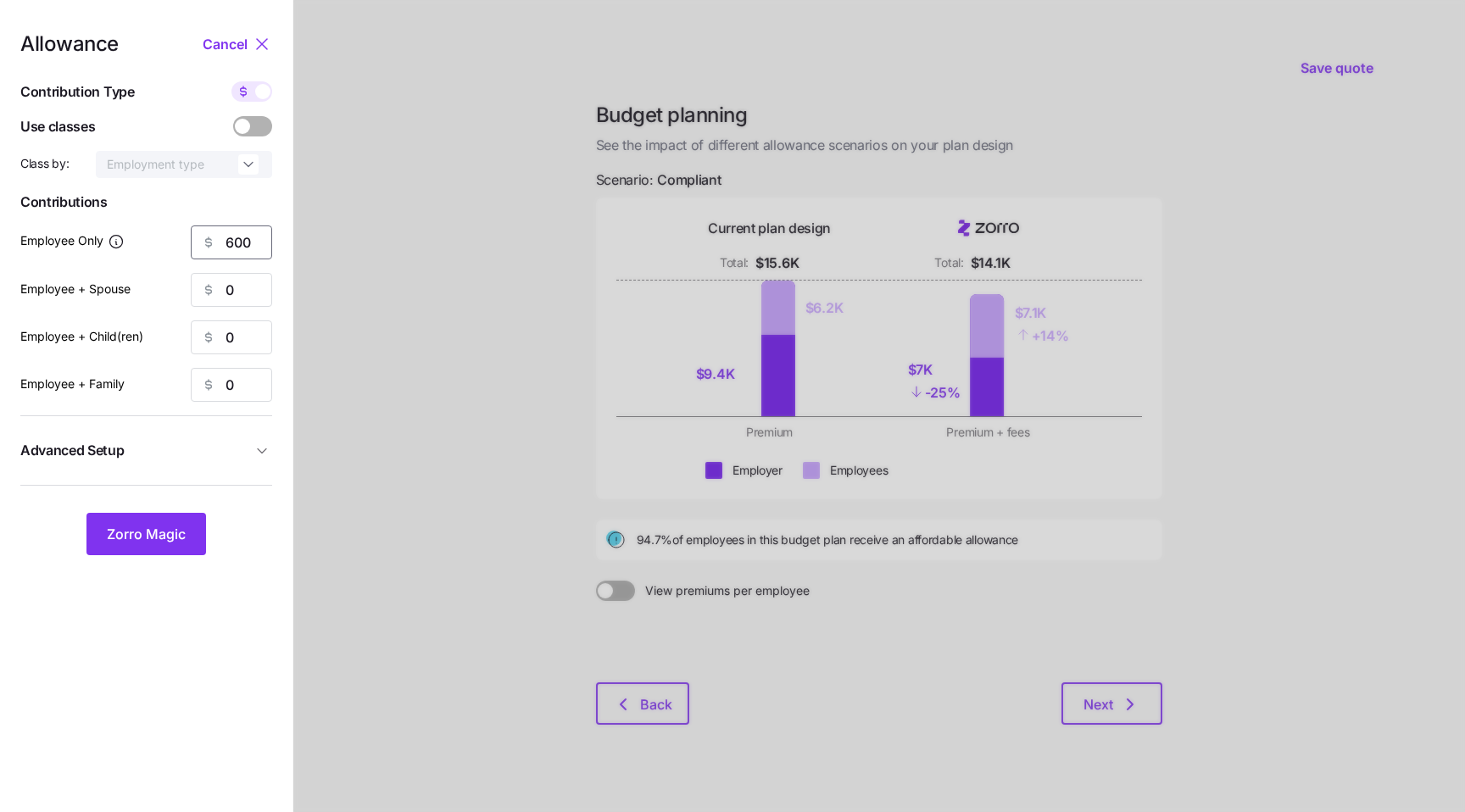
click at [248, 241] on input "600" at bounding box center [231, 243] width 81 height 34
click at [189, 522] on button "Zorro Magic" at bounding box center [146, 534] width 119 height 42
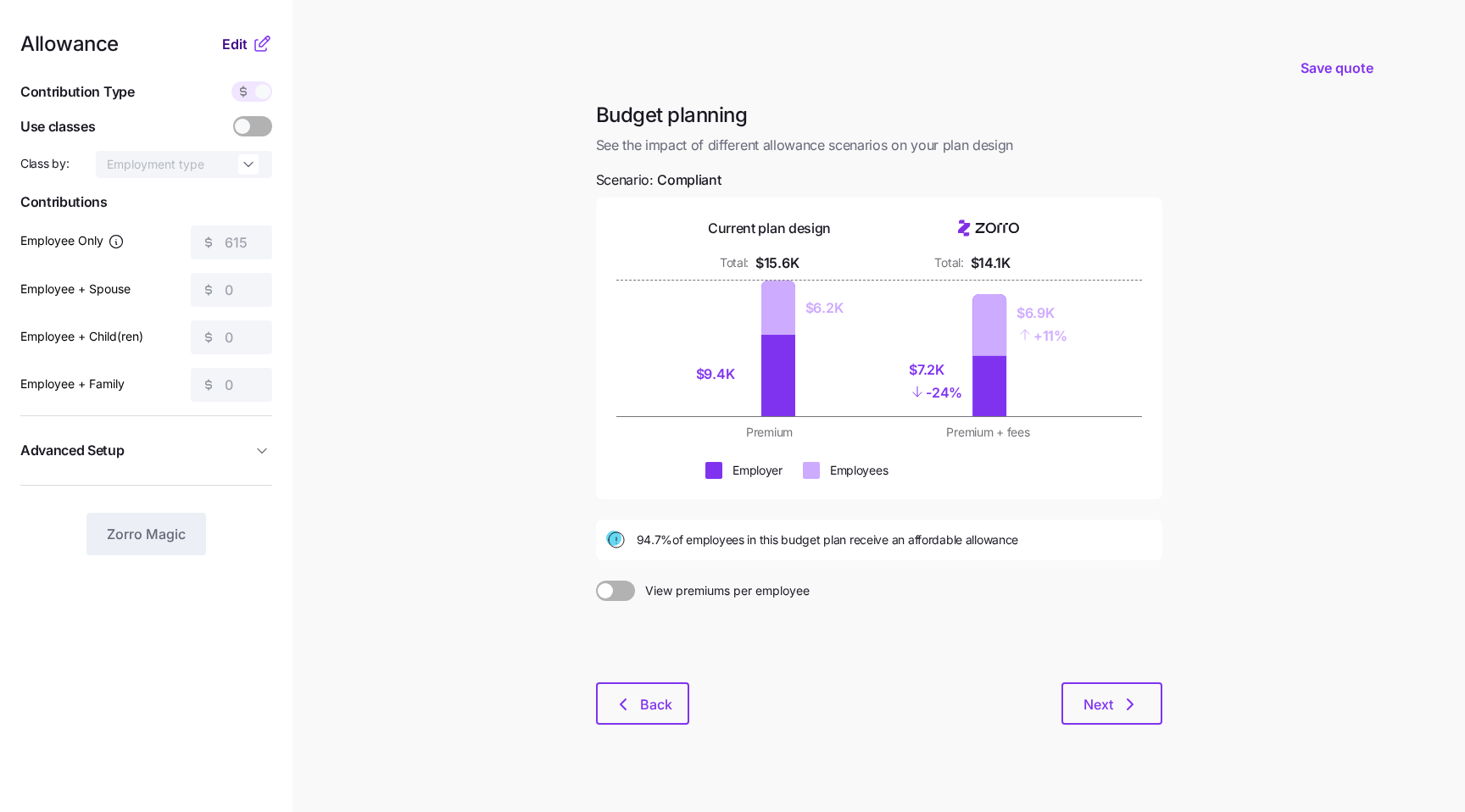
click at [234, 46] on span "Edit" at bounding box center [234, 44] width 26 height 20
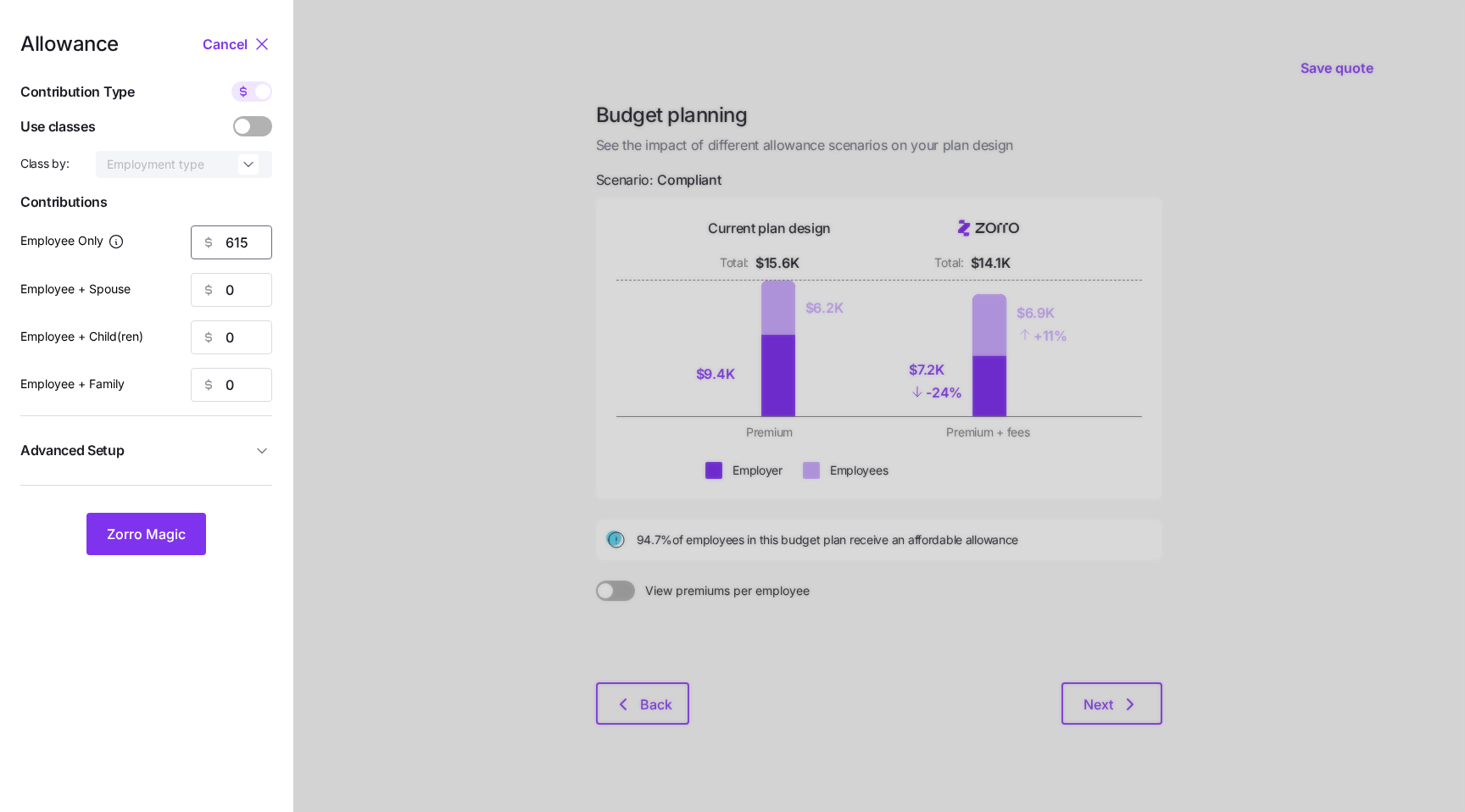
click at [237, 252] on input "615" at bounding box center [231, 243] width 81 height 34
click at [157, 525] on span "Zorro Magic" at bounding box center [146, 534] width 79 height 20
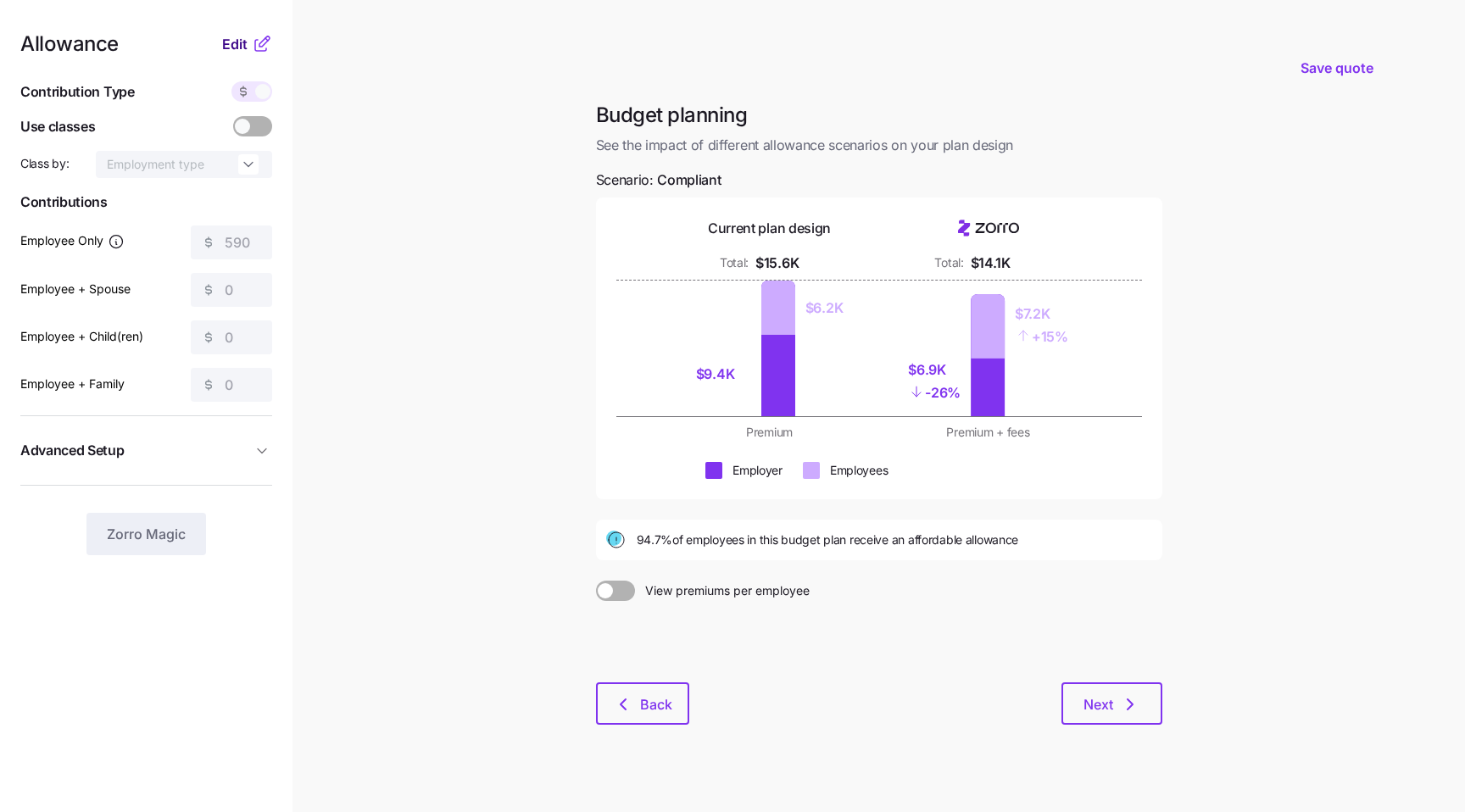
click at [249, 50] on button "Edit" at bounding box center [236, 44] width 30 height 20
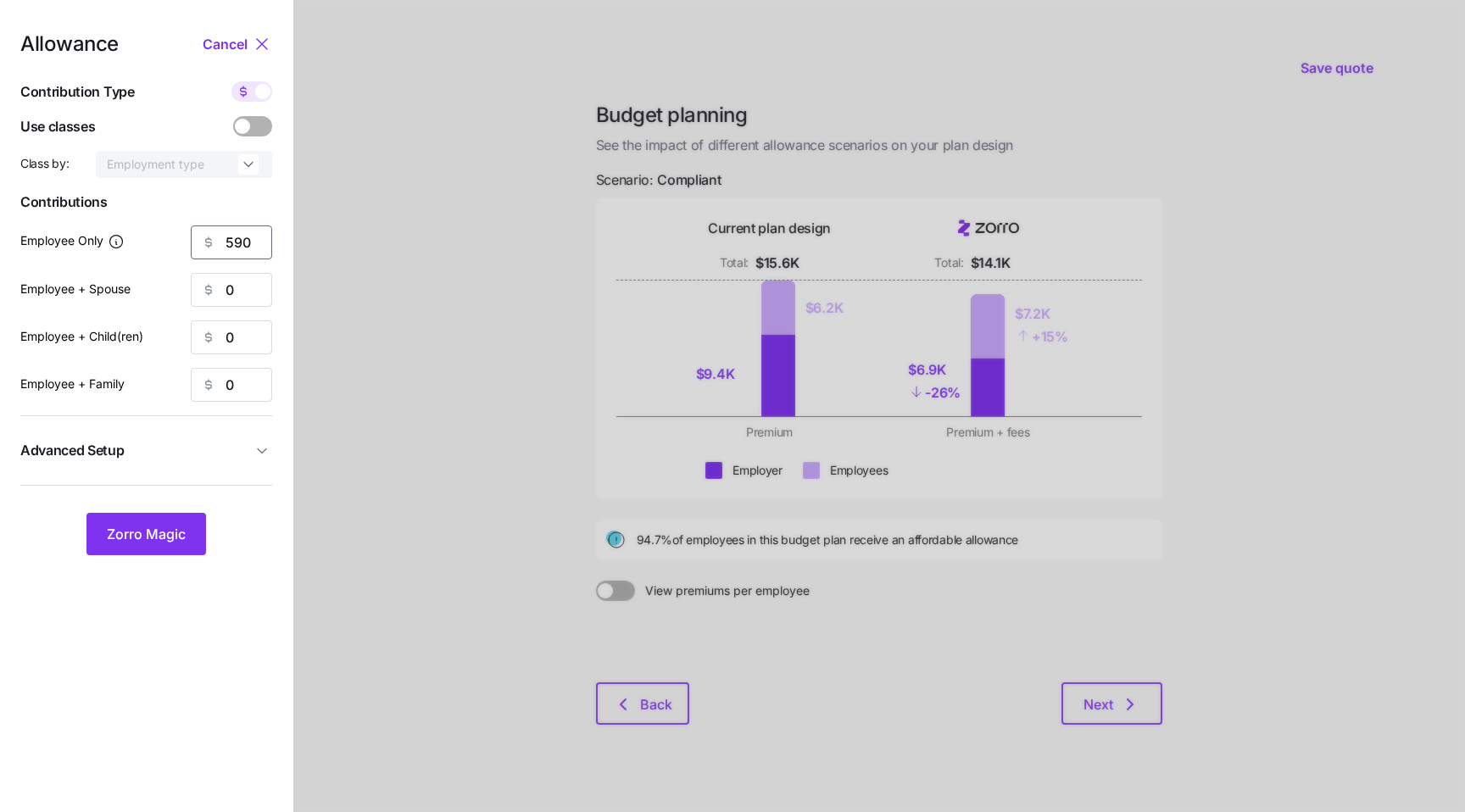
click at [239, 236] on input "590" at bounding box center [231, 243] width 81 height 34
click at [139, 547] on button "Zorro Magic" at bounding box center [146, 534] width 119 height 42
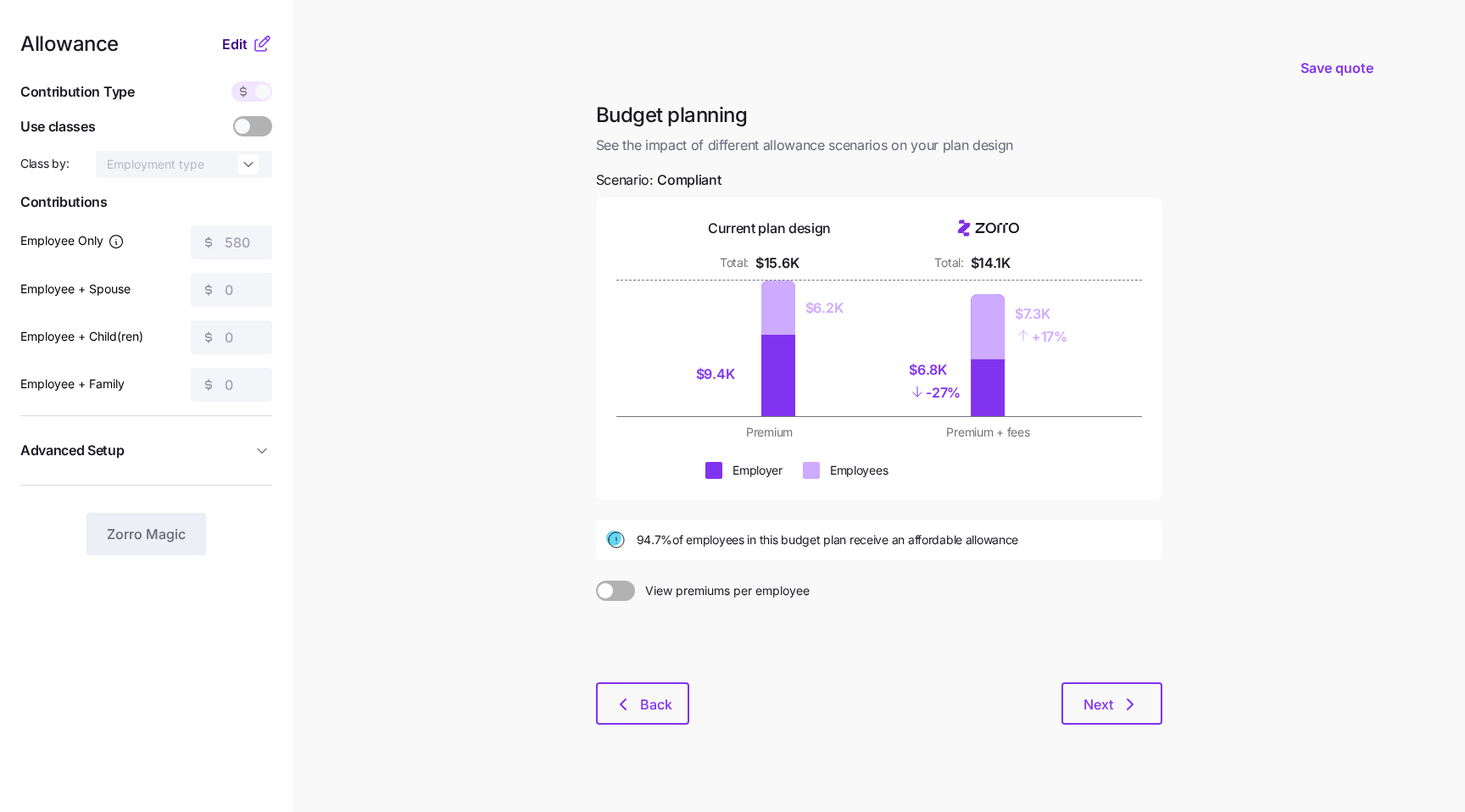
click at [249, 53] on button "Edit" at bounding box center [236, 44] width 30 height 20
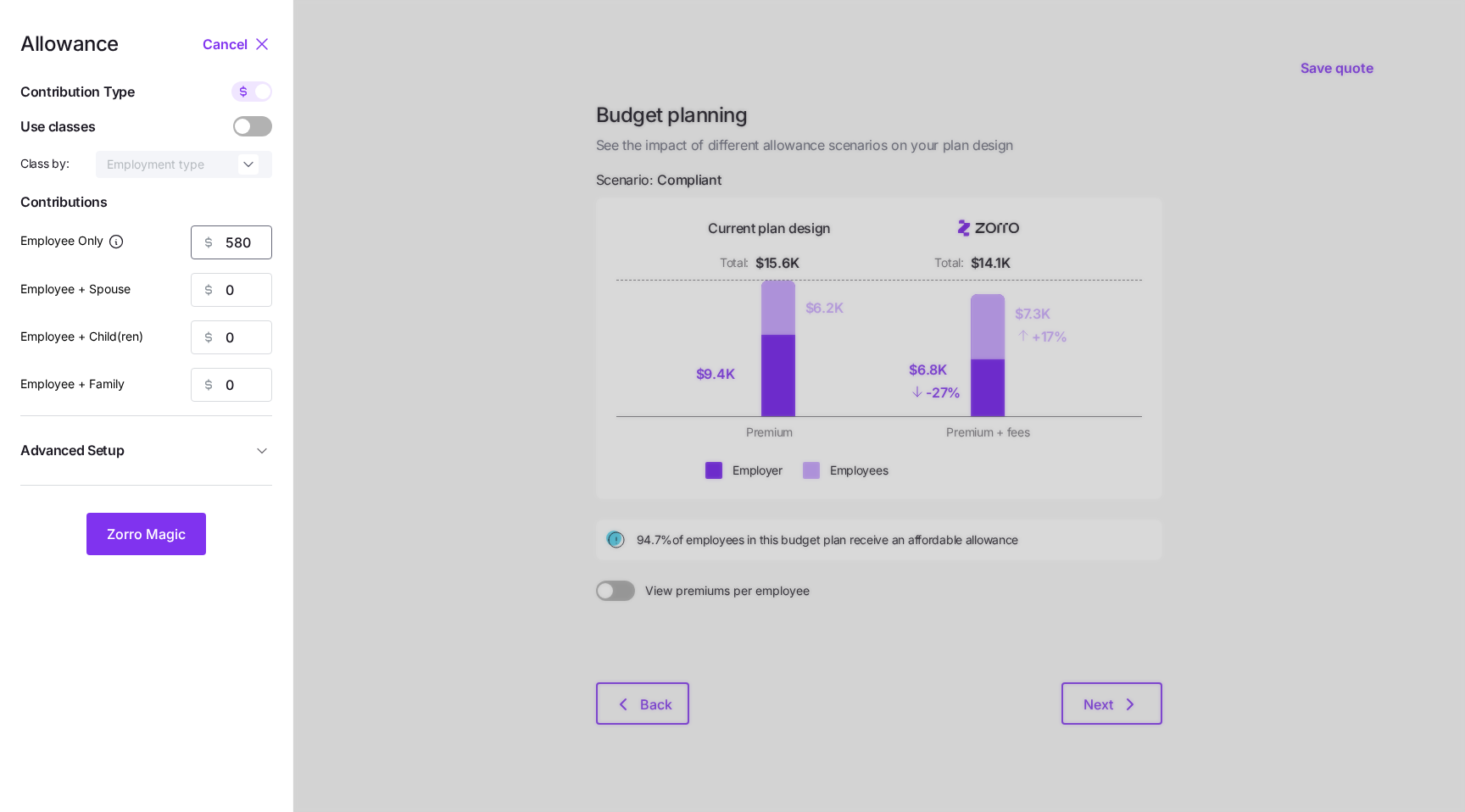
click at [240, 242] on input "580" at bounding box center [231, 243] width 81 height 34
click at [242, 248] on input "500" at bounding box center [231, 243] width 81 height 34
click at [148, 518] on button "Zorro Magic" at bounding box center [146, 534] width 119 height 42
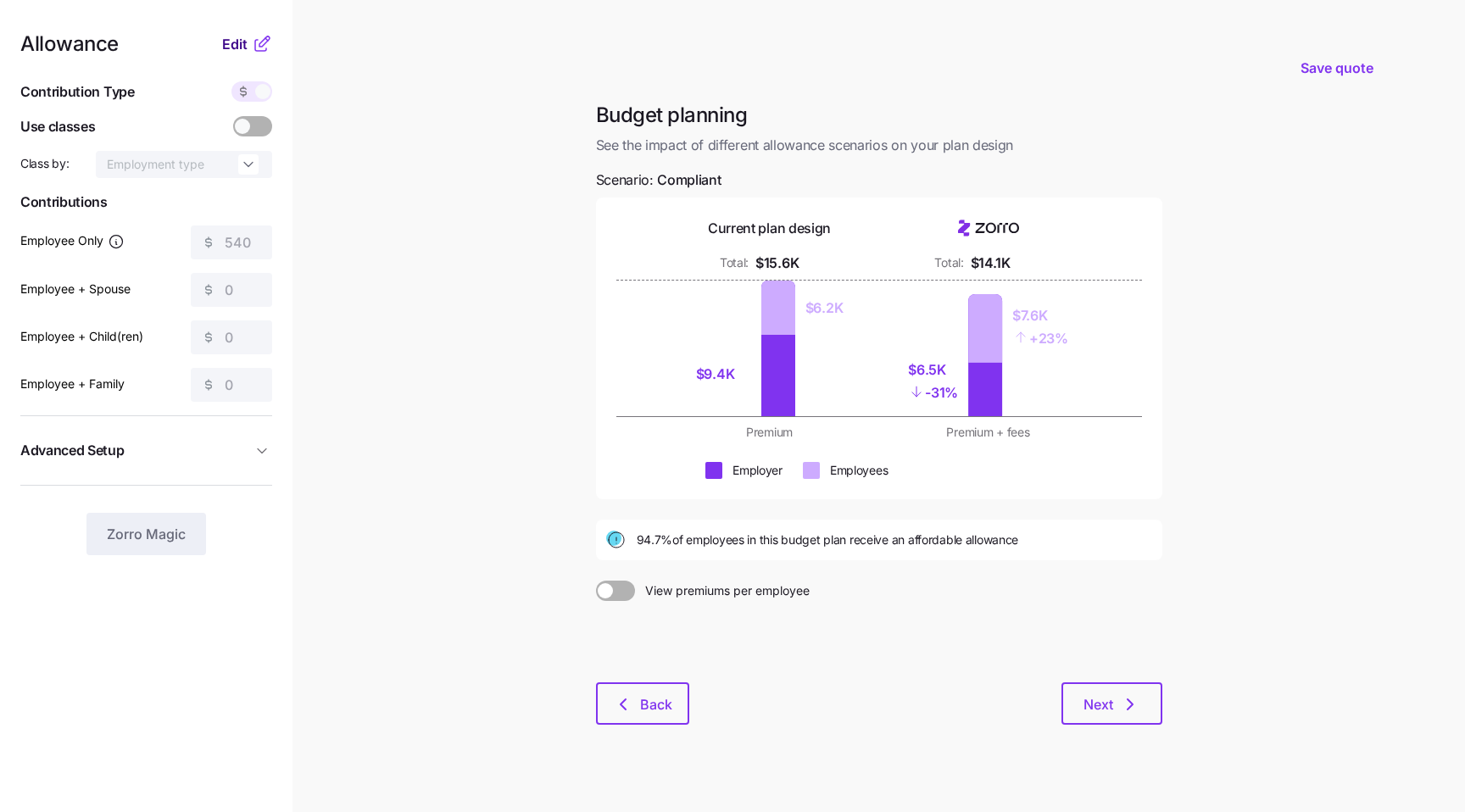
click at [234, 44] on span "Edit" at bounding box center [234, 44] width 26 height 20
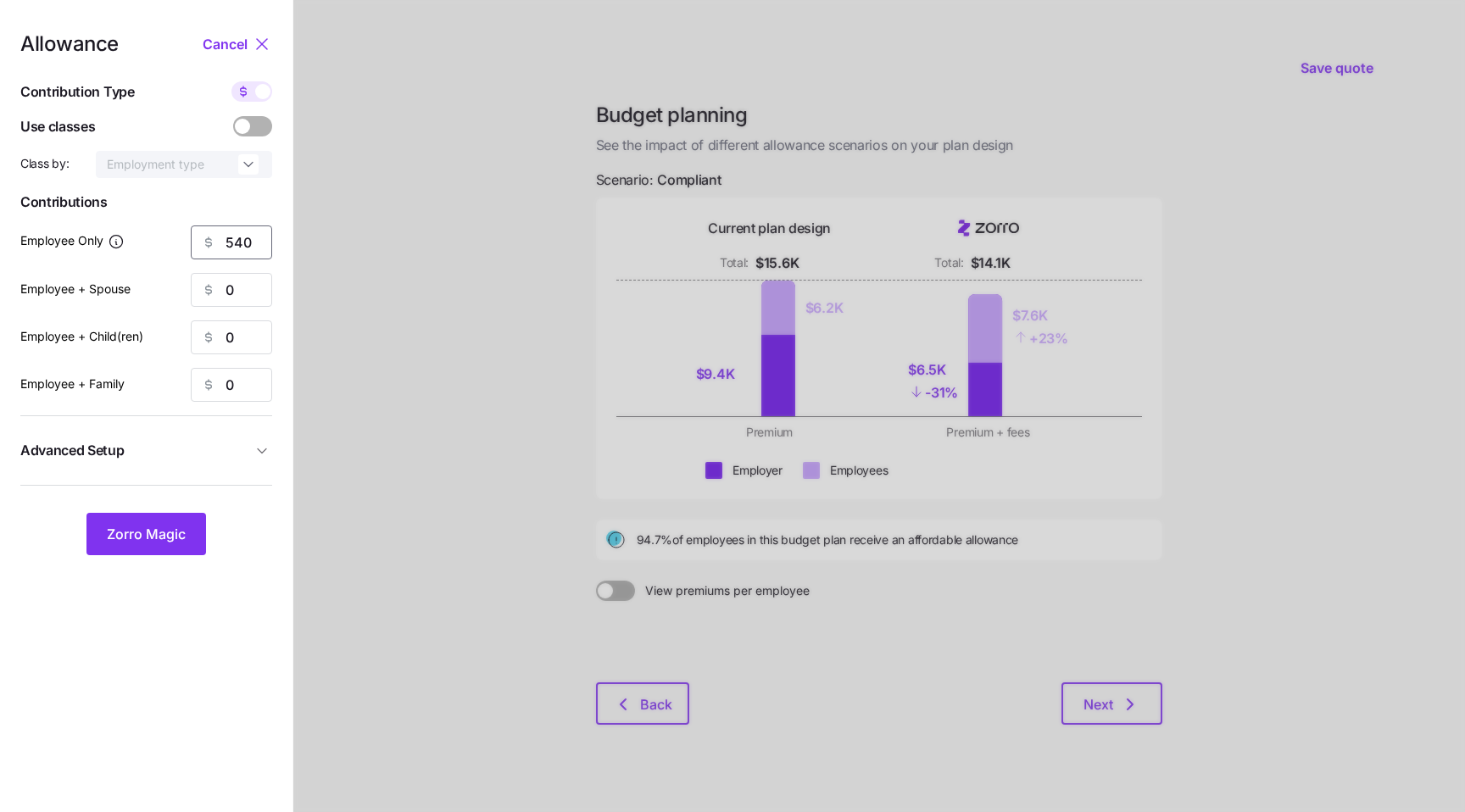
click at [226, 233] on input "540" at bounding box center [231, 243] width 81 height 34
type input "520"
click at [137, 546] on button "Zorro Magic" at bounding box center [146, 534] width 119 height 42
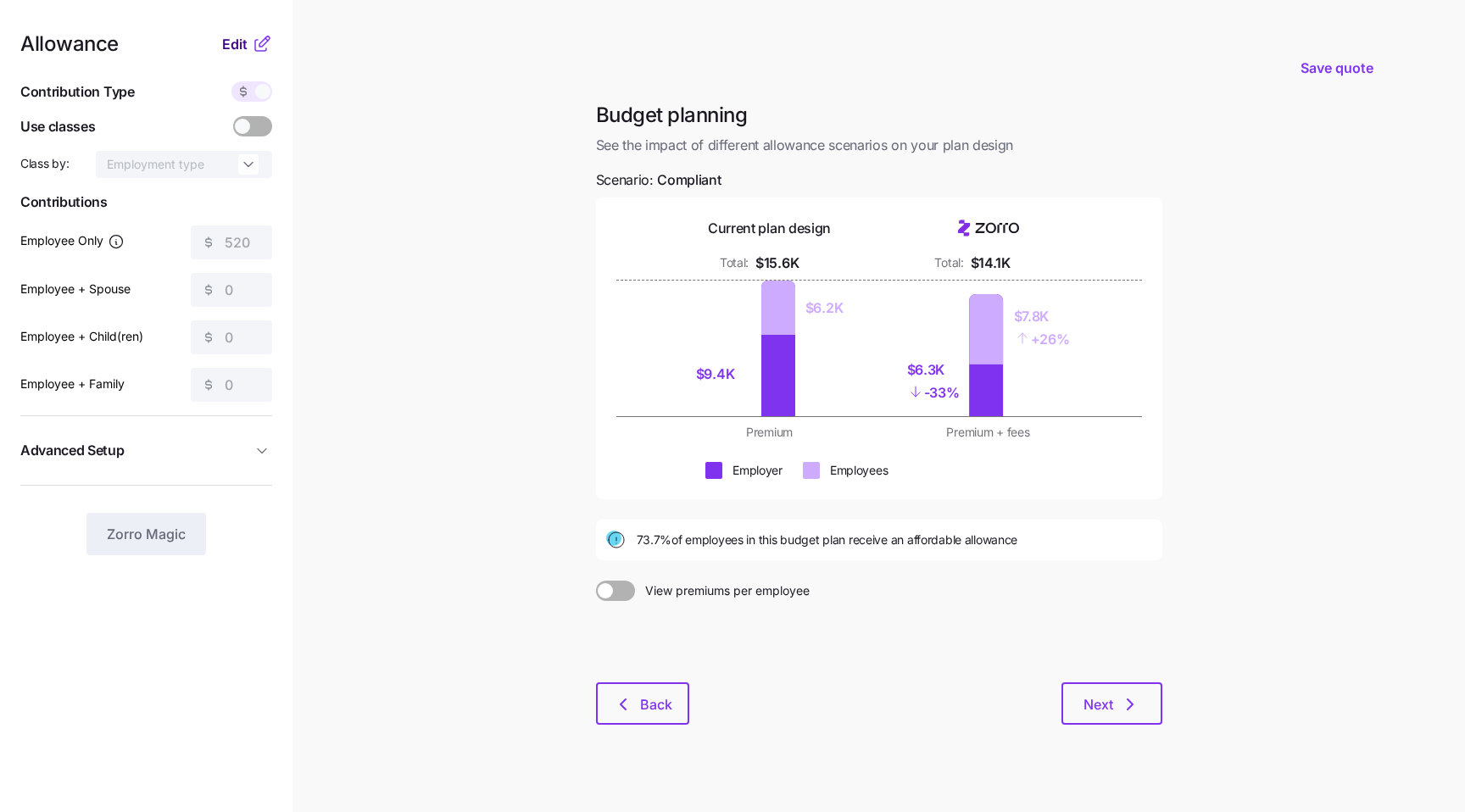
click at [244, 39] on span "Edit" at bounding box center [234, 44] width 26 height 20
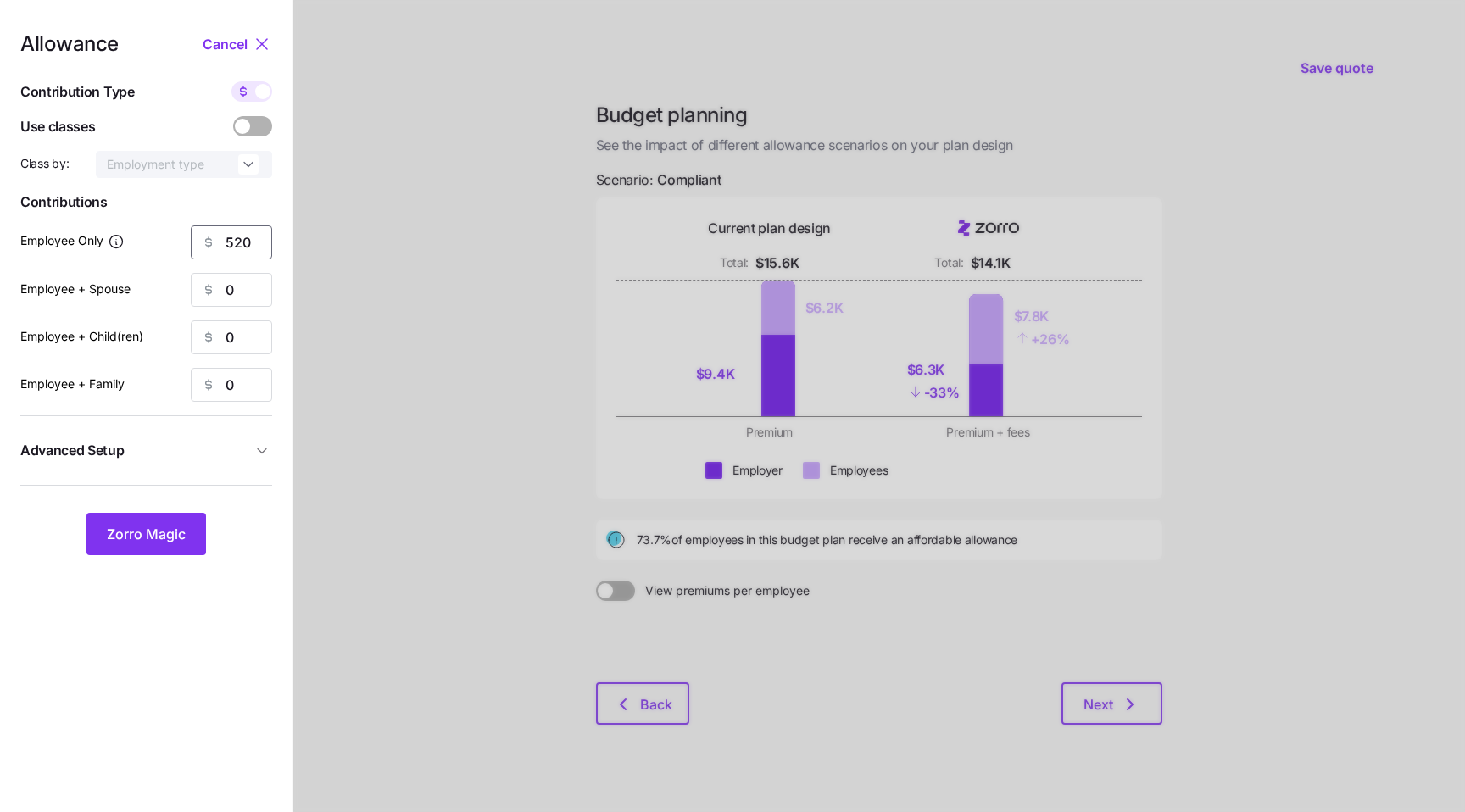
click at [237, 236] on input "520" at bounding box center [231, 243] width 81 height 34
click at [373, 134] on div at bounding box center [879, 416] width 1171 height 833
click at [241, 49] on span "Cancel" at bounding box center [225, 44] width 45 height 20
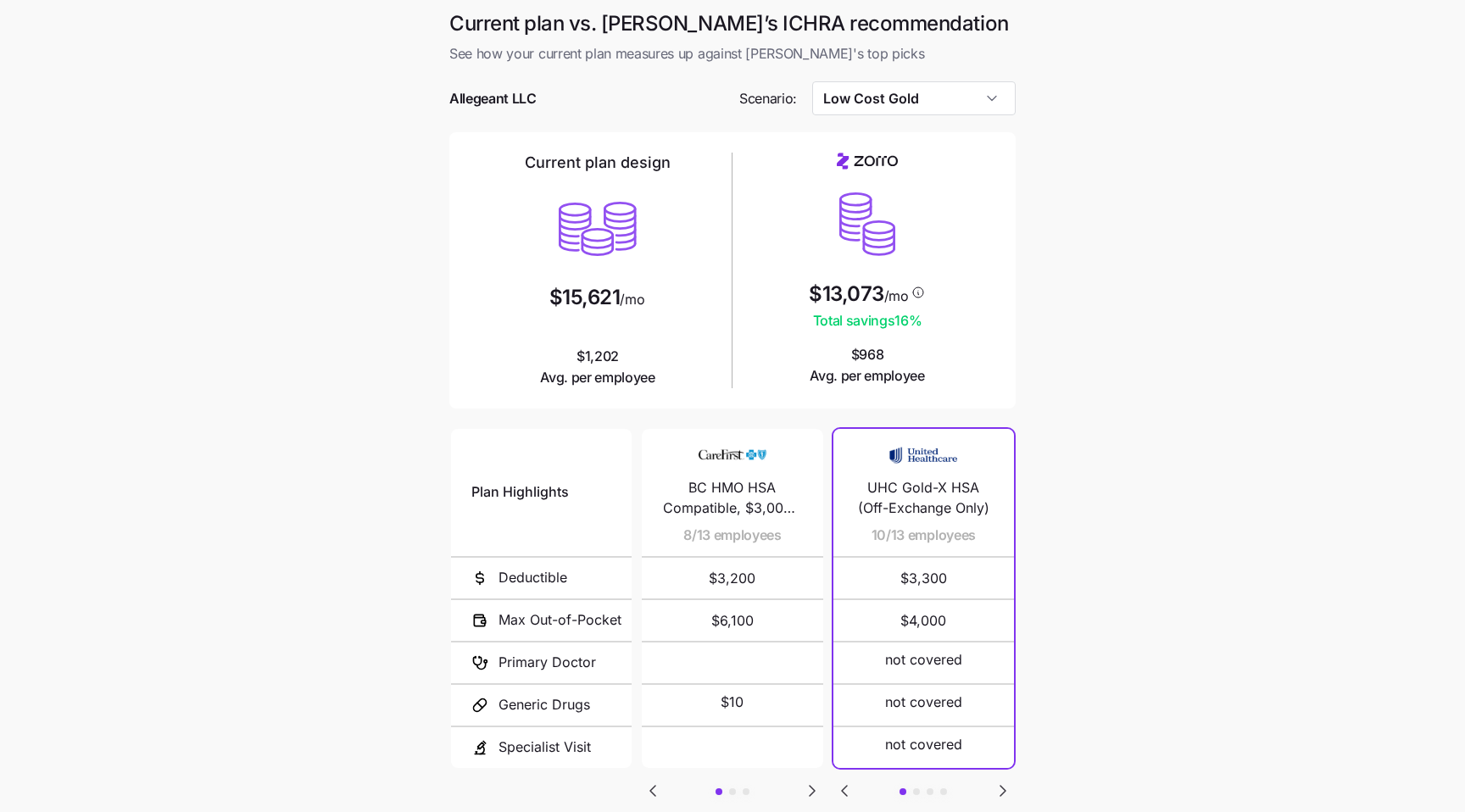
scroll to position [112, 0]
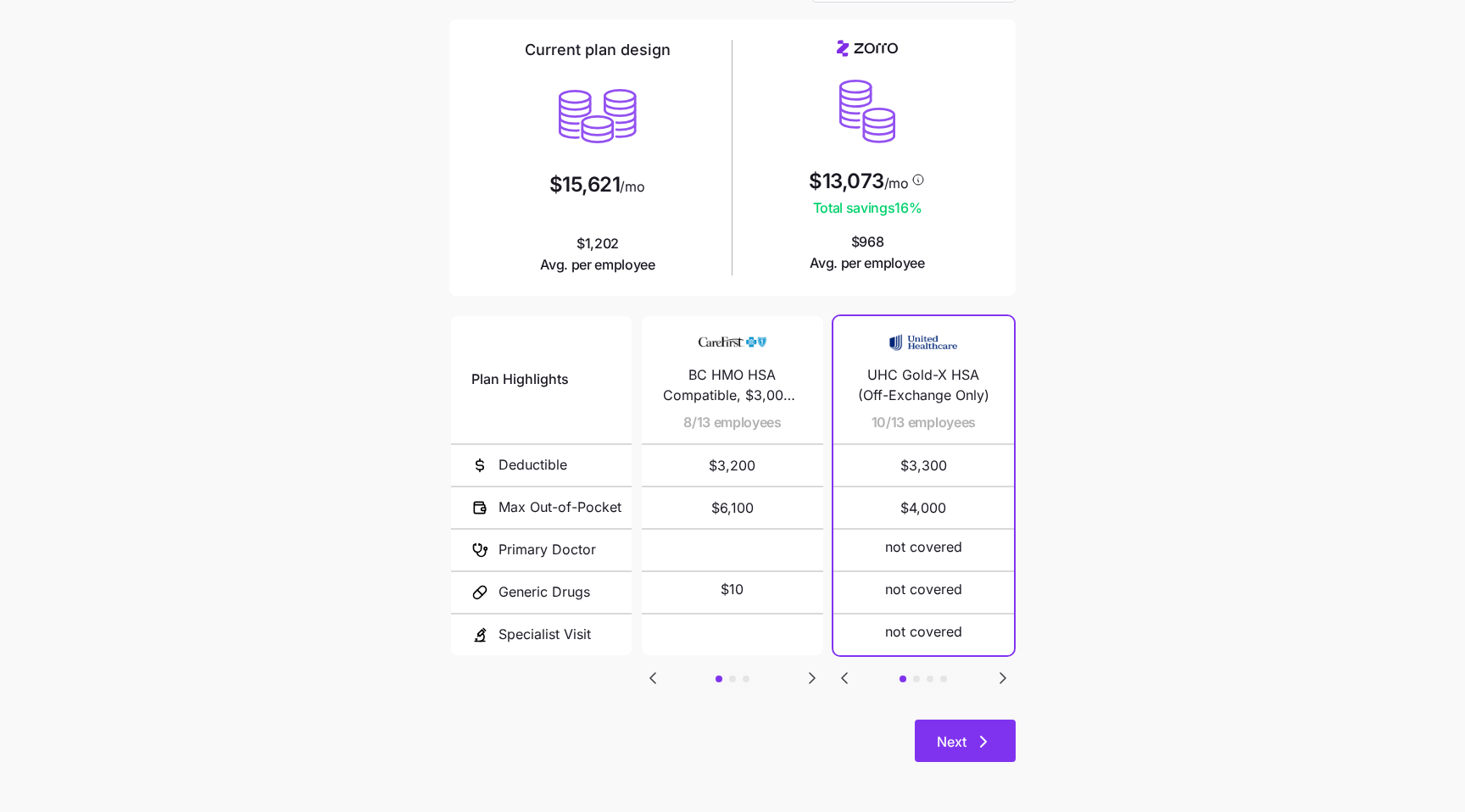
click at [956, 744] on span "Next" at bounding box center [951, 741] width 30 height 20
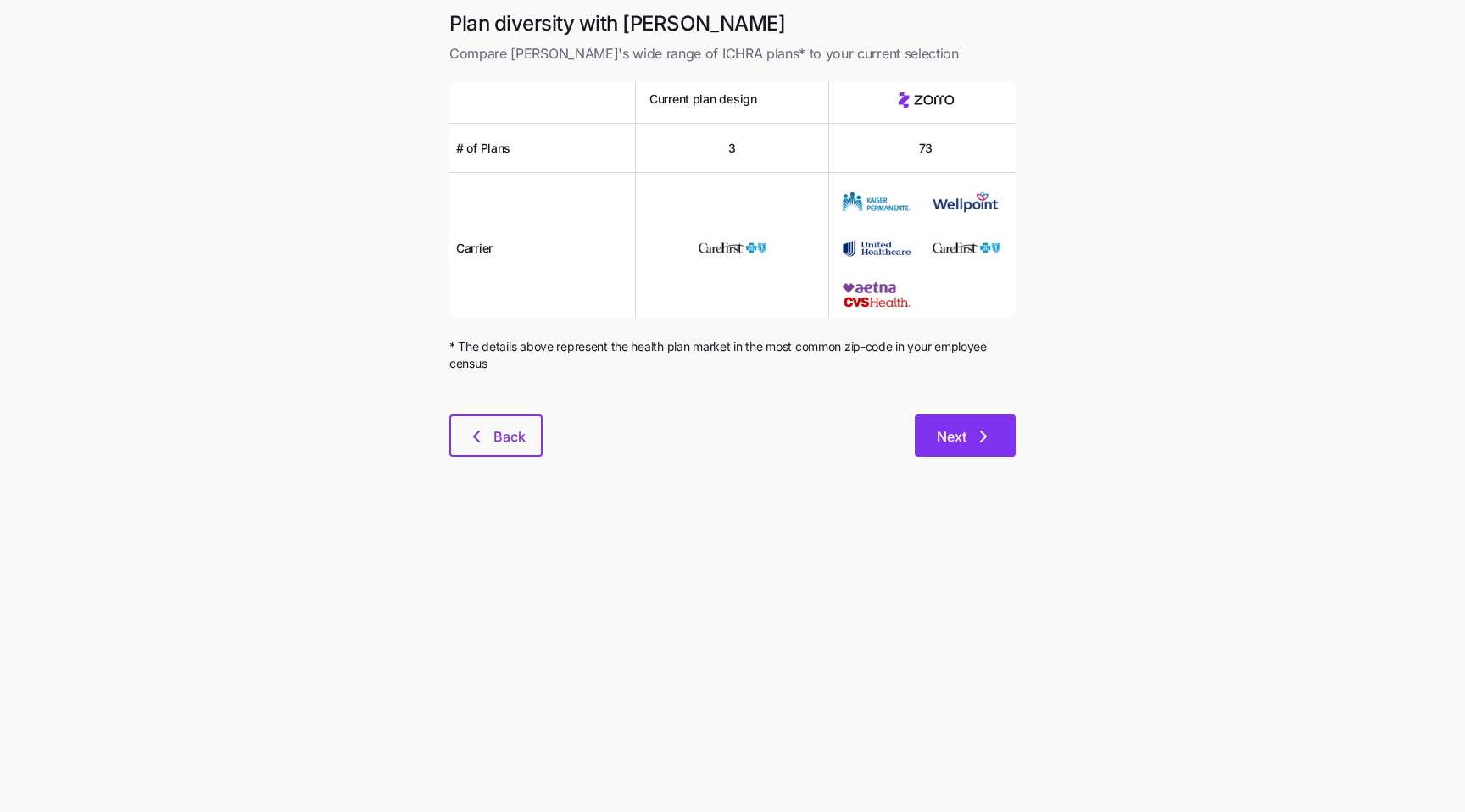
click at [984, 441] on icon "button" at bounding box center [983, 436] width 20 height 20
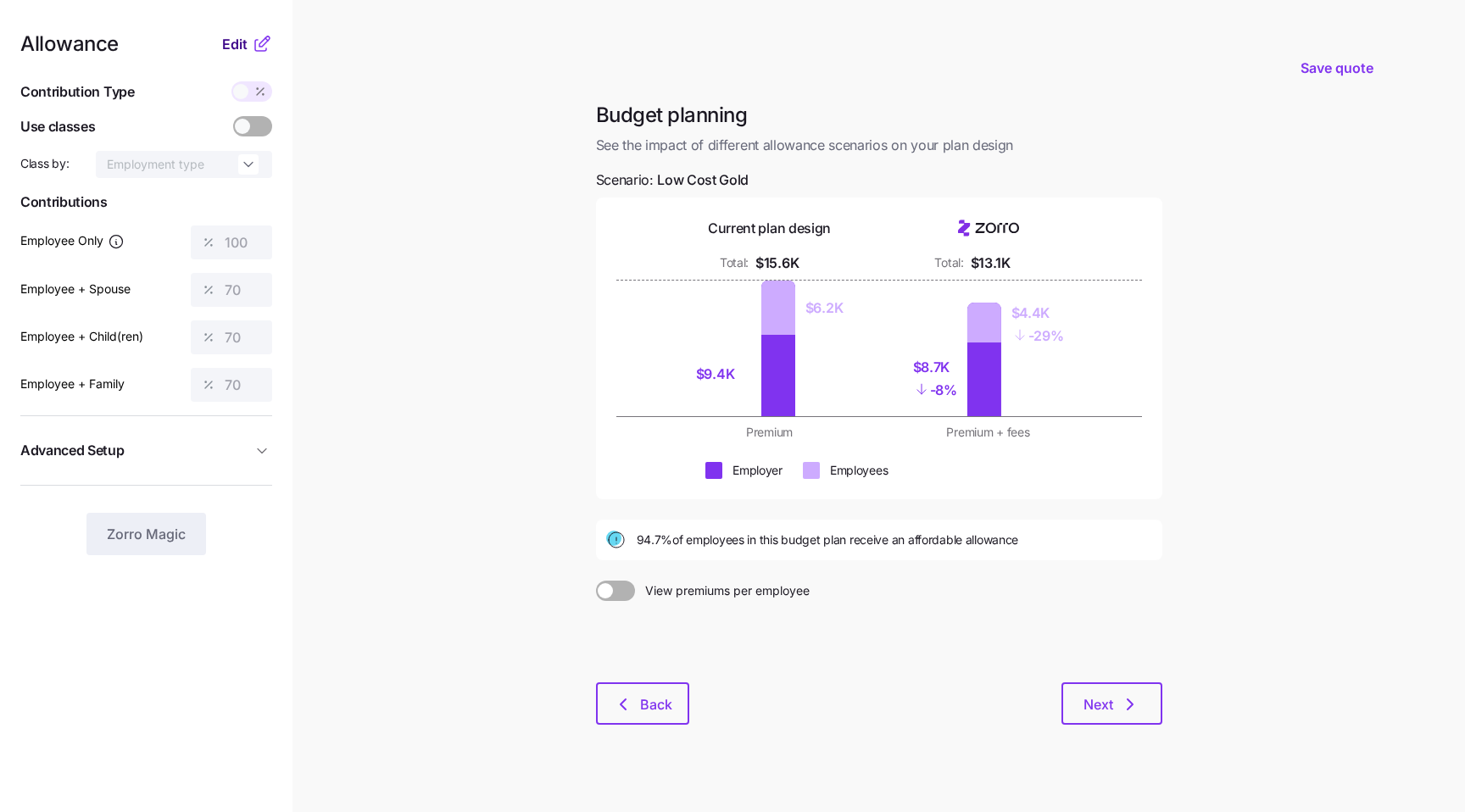
click at [231, 50] on span "Edit" at bounding box center [234, 44] width 26 height 20
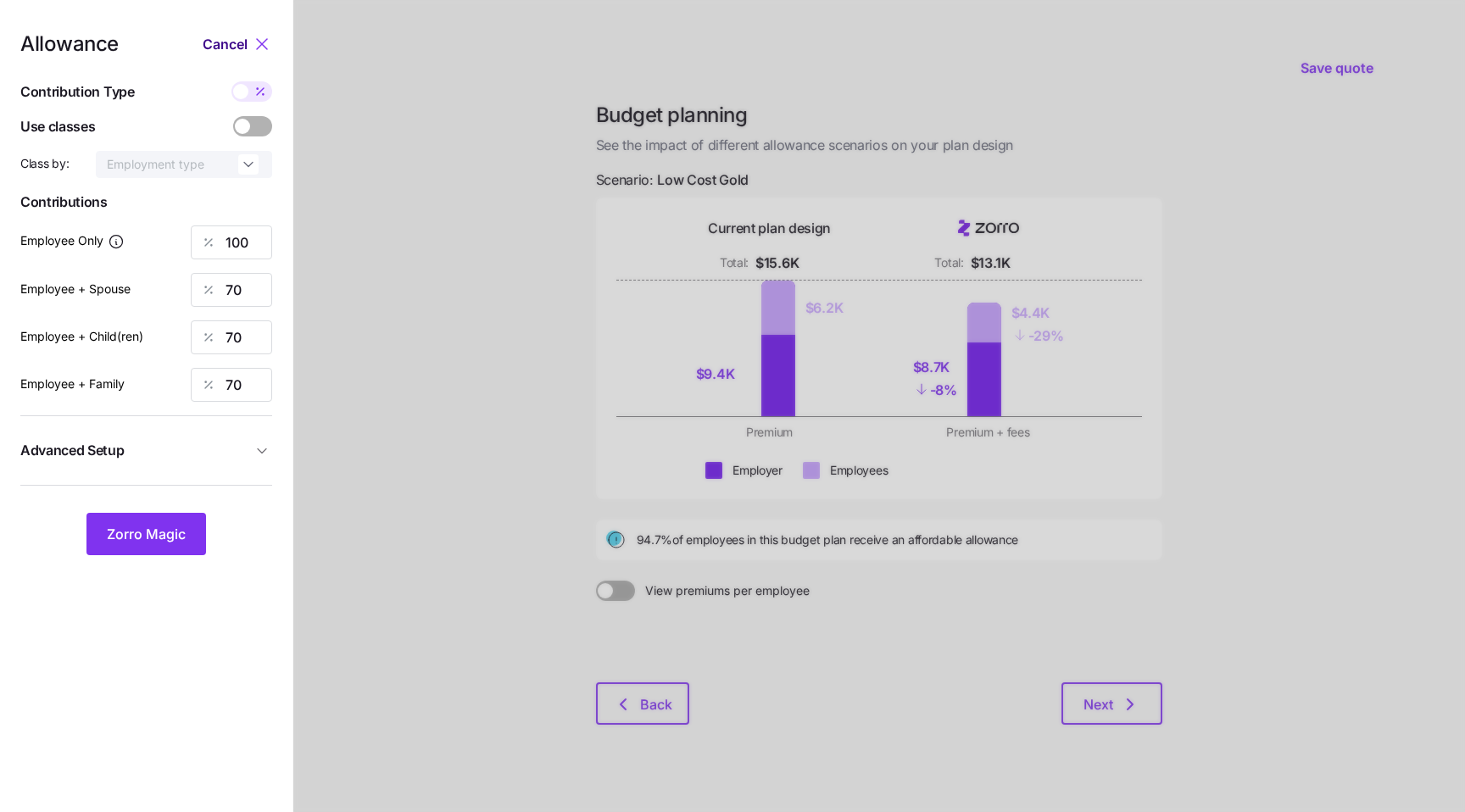
click at [240, 48] on span "Cancel" at bounding box center [225, 44] width 45 height 20
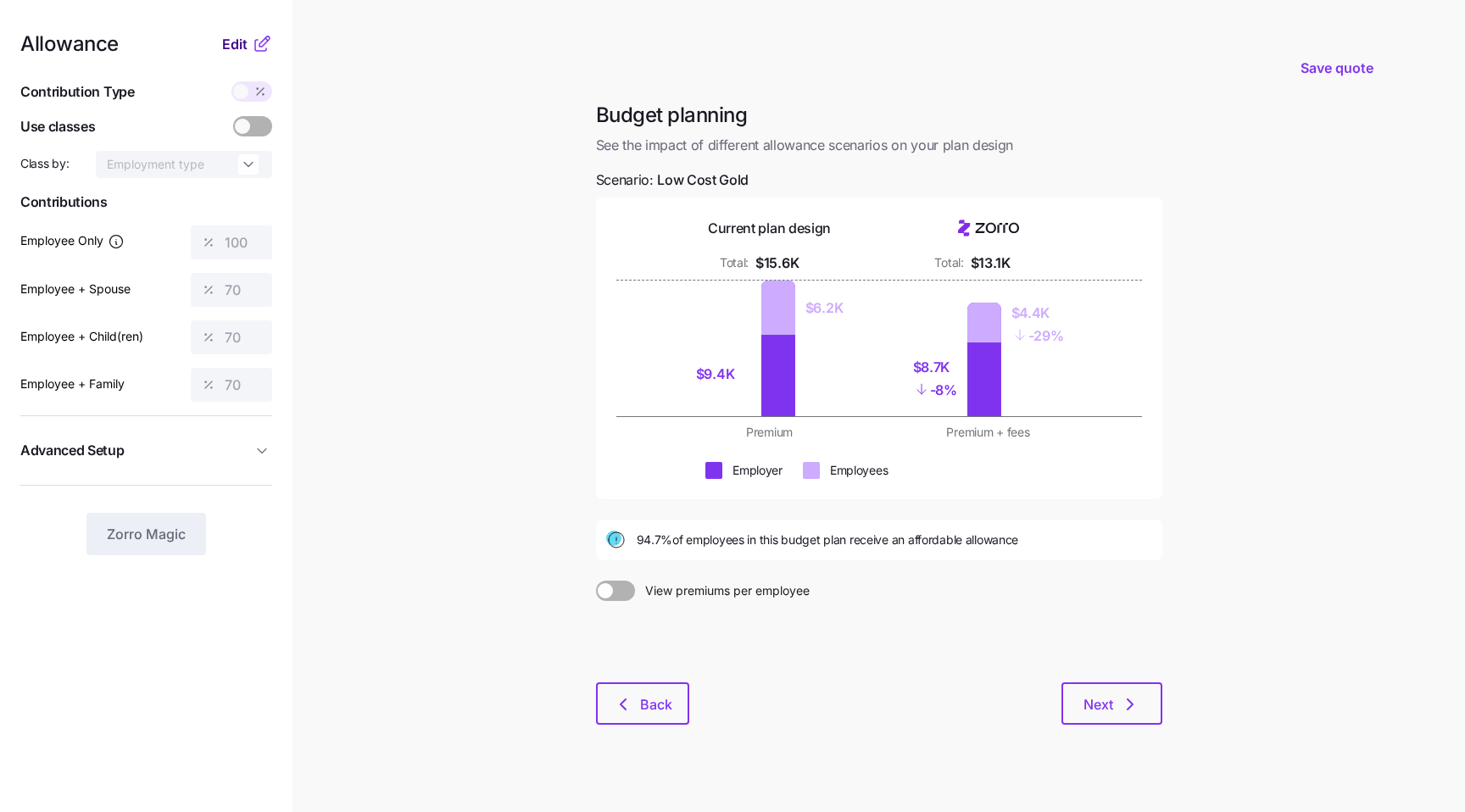
click at [231, 43] on span "Edit" at bounding box center [234, 44] width 26 height 20
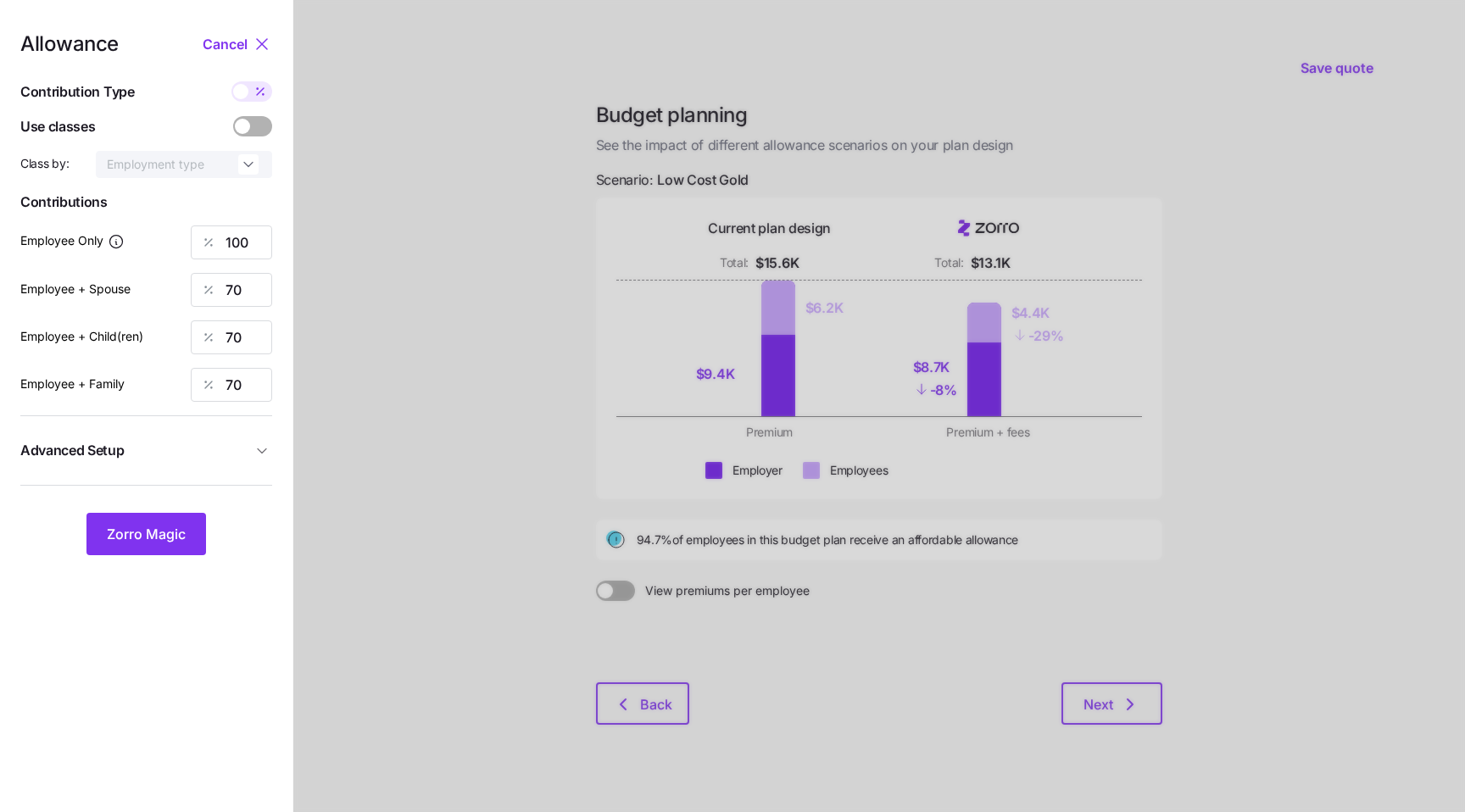
click at [256, 96] on icon at bounding box center [260, 91] width 13 height 13
click at [232, 81] on input "checkbox" at bounding box center [232, 81] width 0 height 0
type input "592"
type input "829"
type input "660"
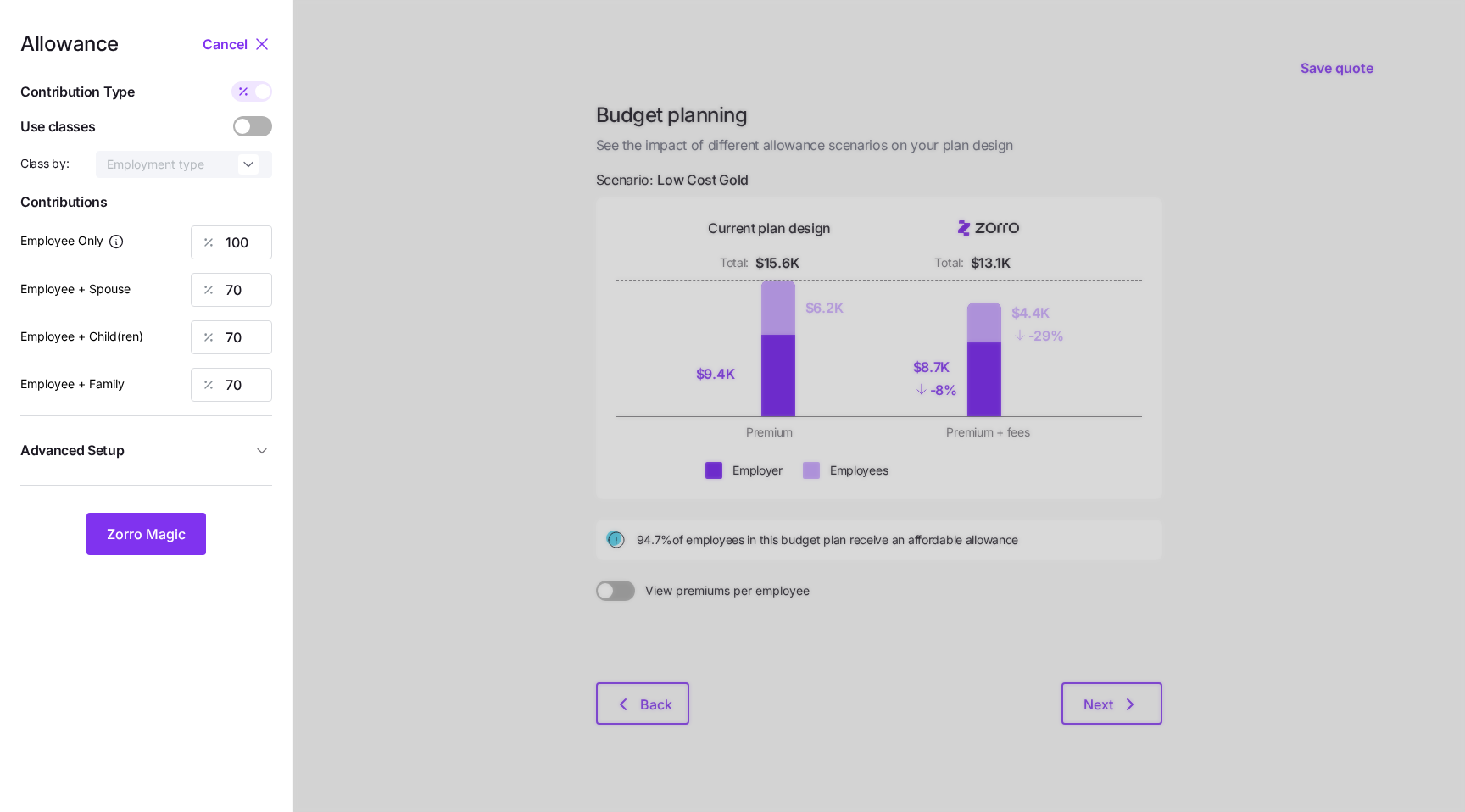
type input "1075"
click at [234, 243] on input "592" at bounding box center [231, 243] width 81 height 34
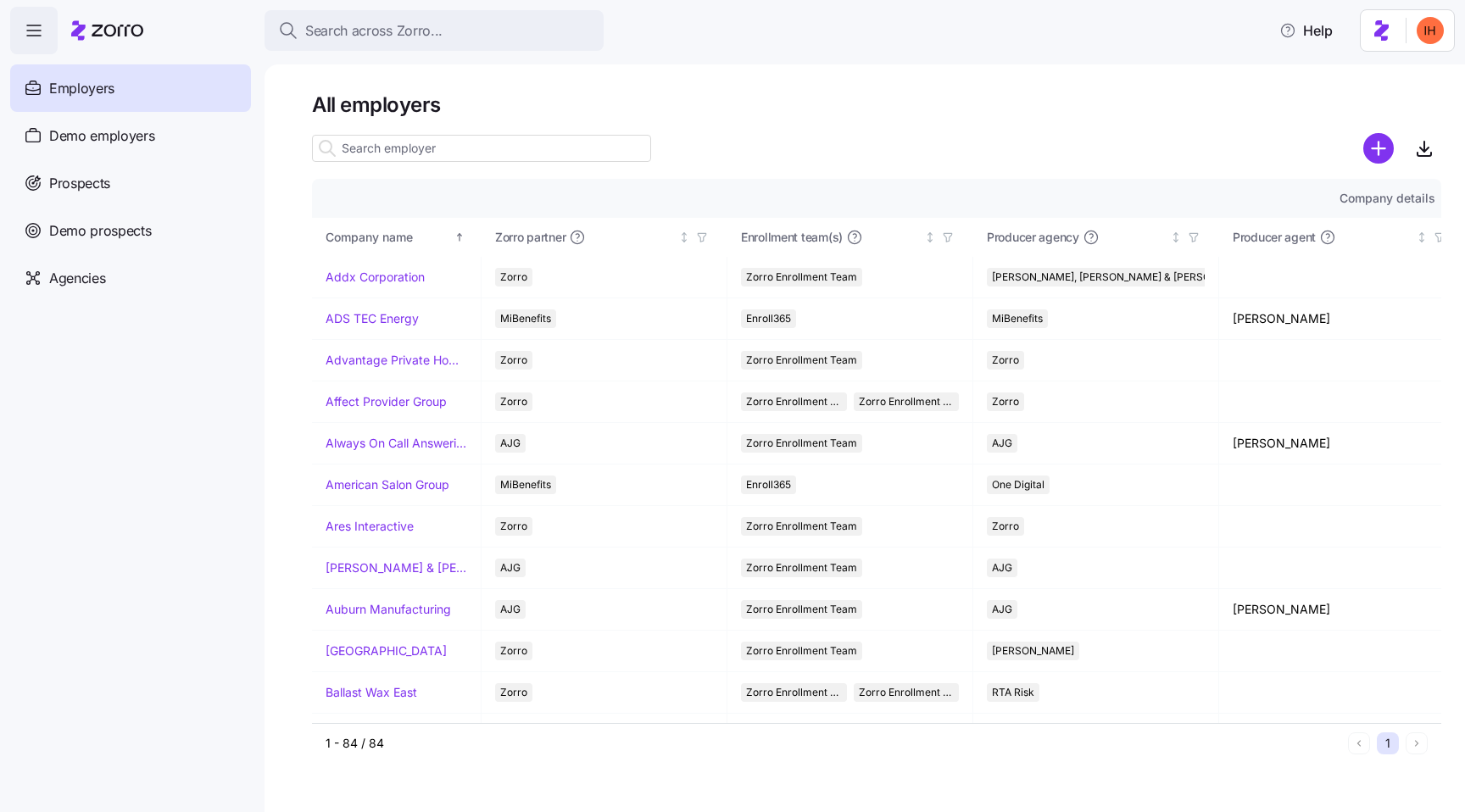
scroll to position [3021, 0]
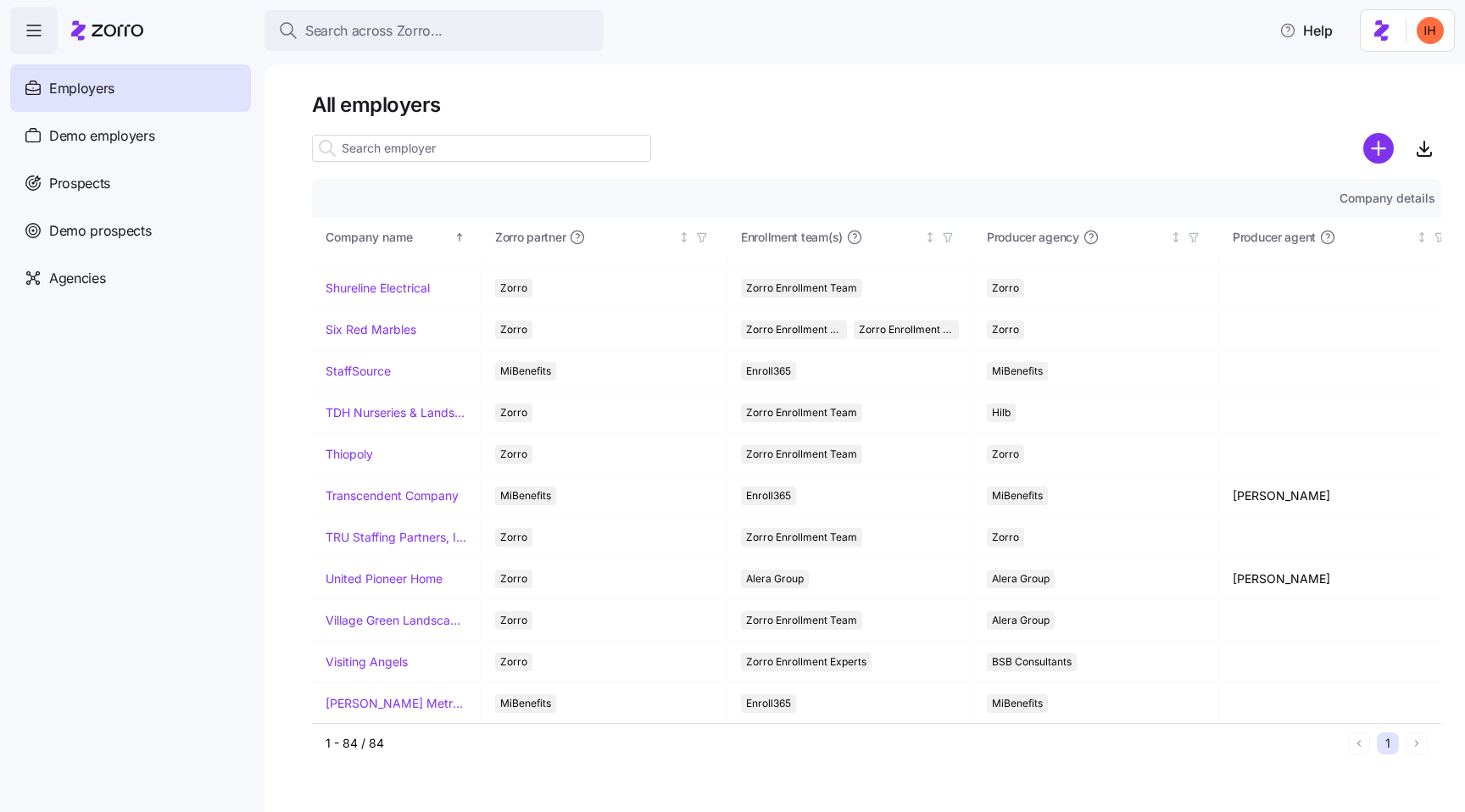
click at [412, 151] on input at bounding box center [481, 148] width 339 height 27
